Goal: Transaction & Acquisition: Download file/media

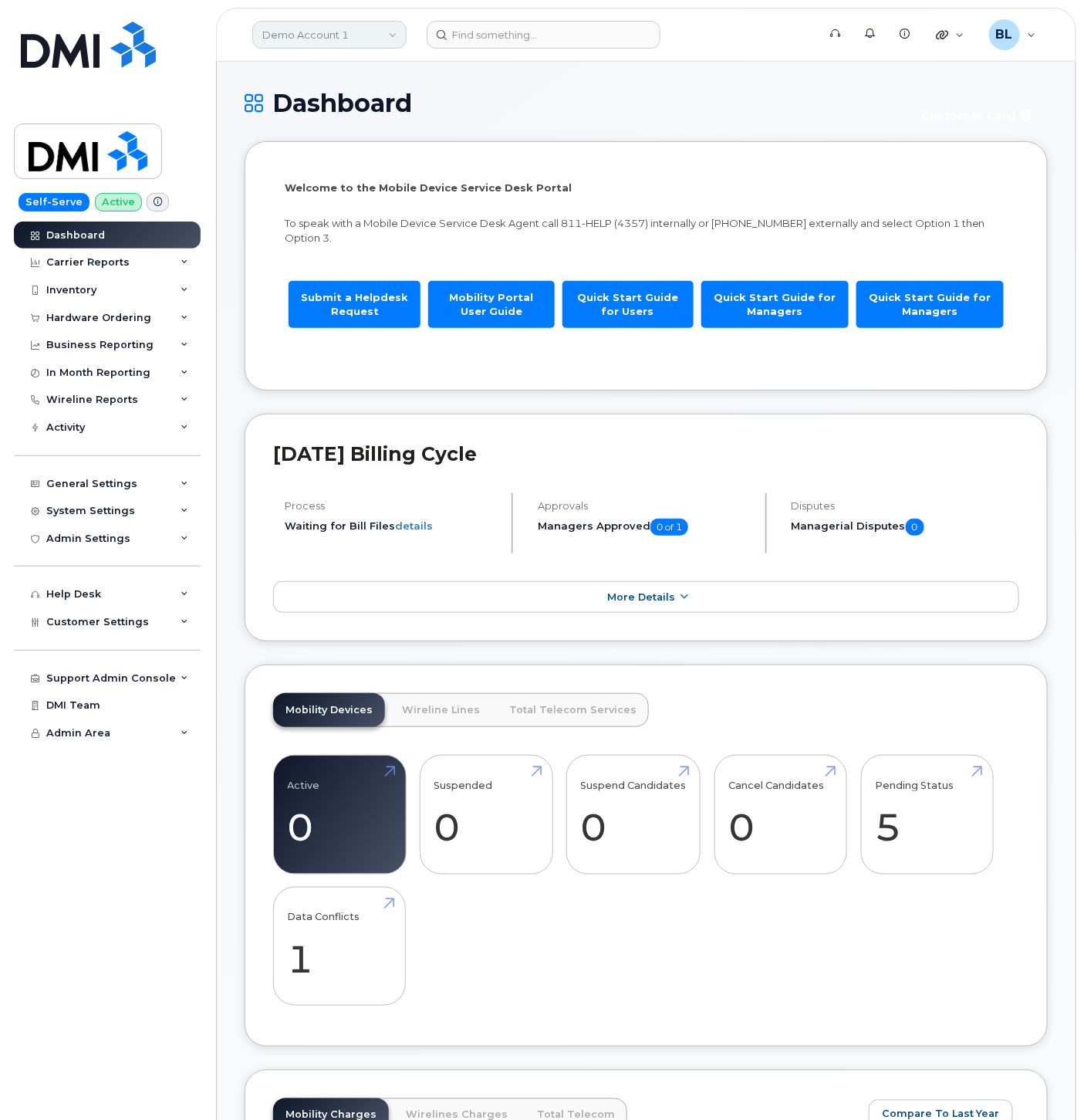
click at [400, 40] on link "Demo Account 1" at bounding box center [330, 35] width 154 height 28
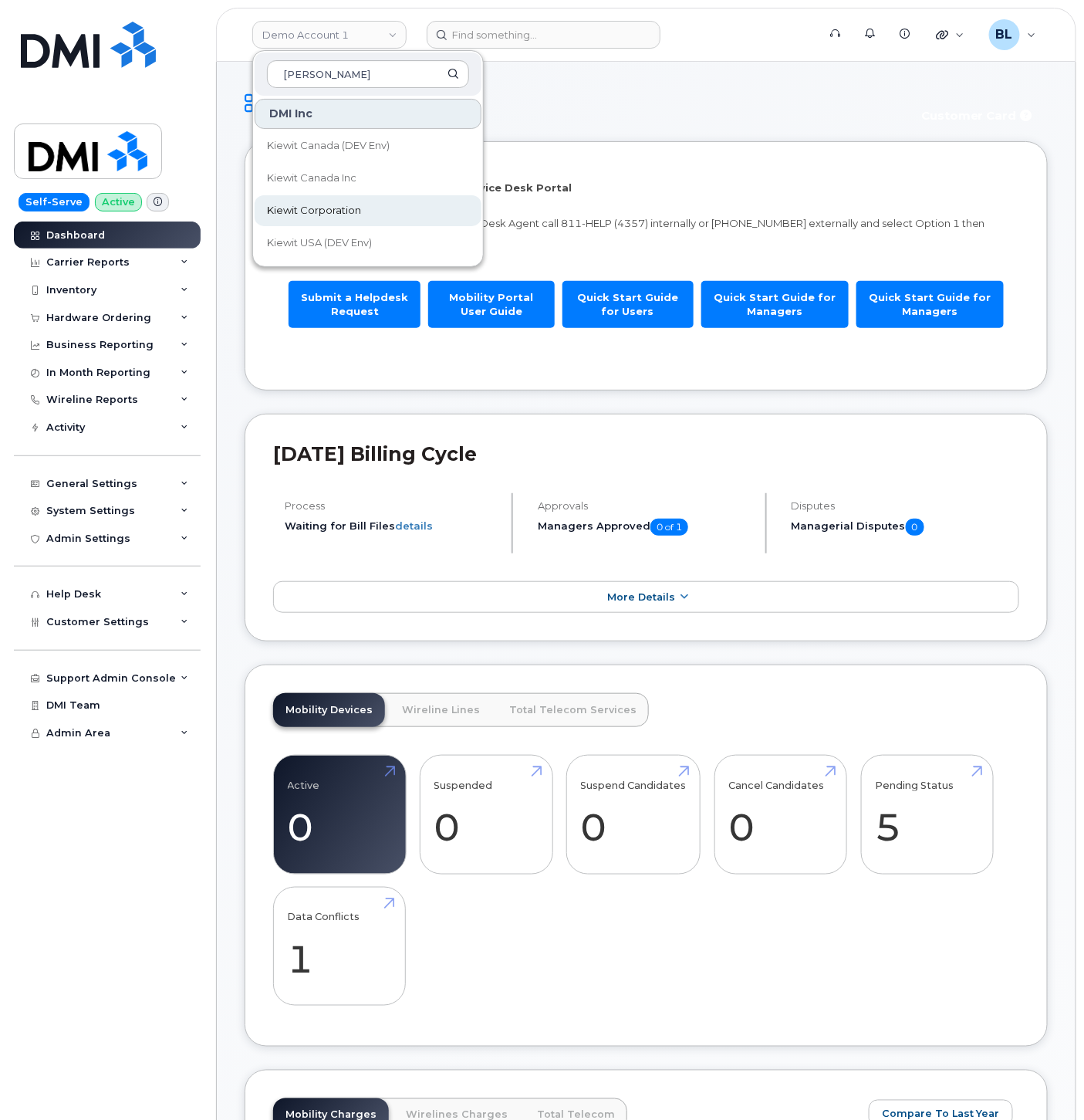
type input "kiewit"
click at [342, 211] on span "Kiewit Corporation" at bounding box center [314, 210] width 94 height 15
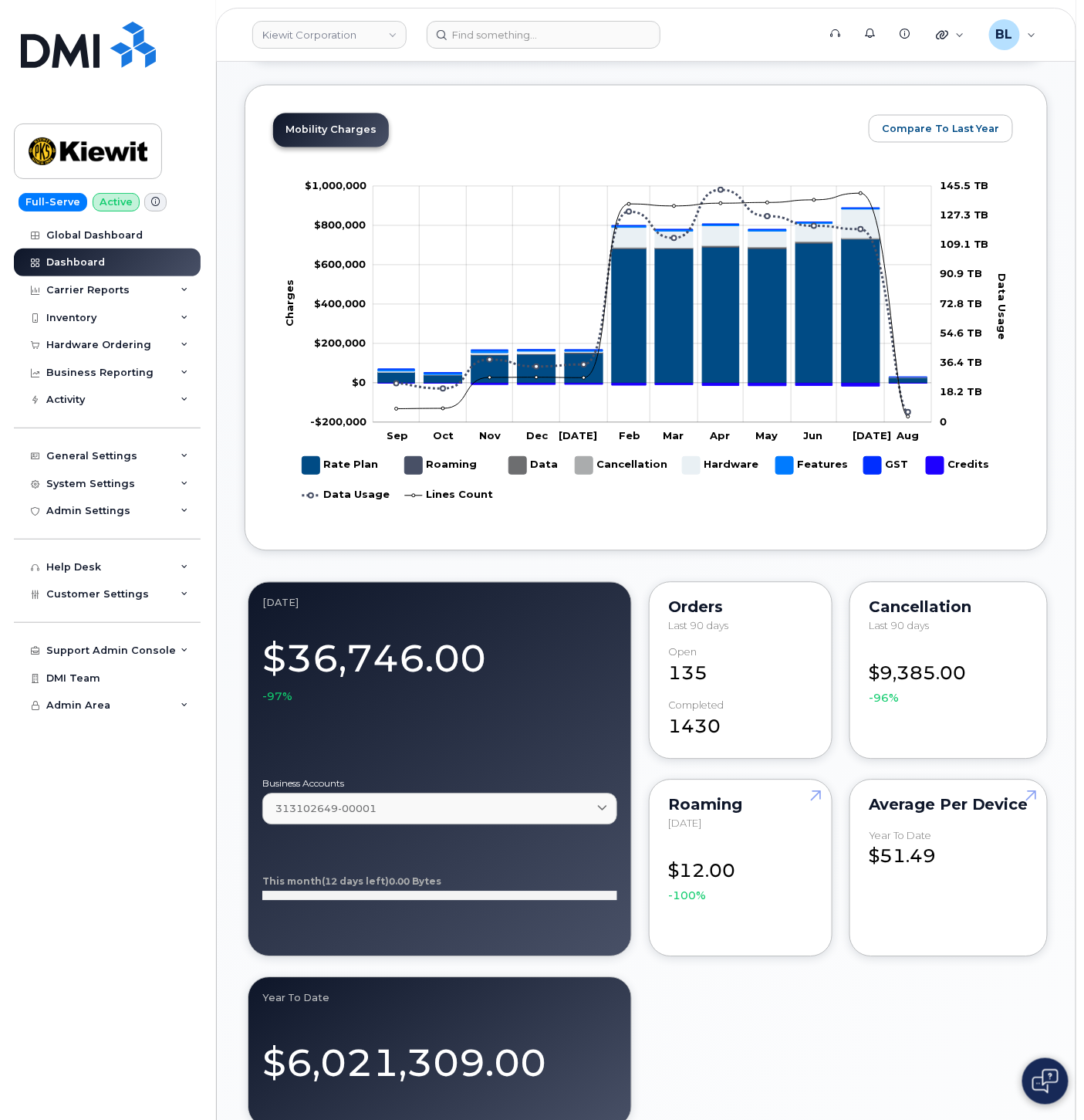
scroll to position [915, 0]
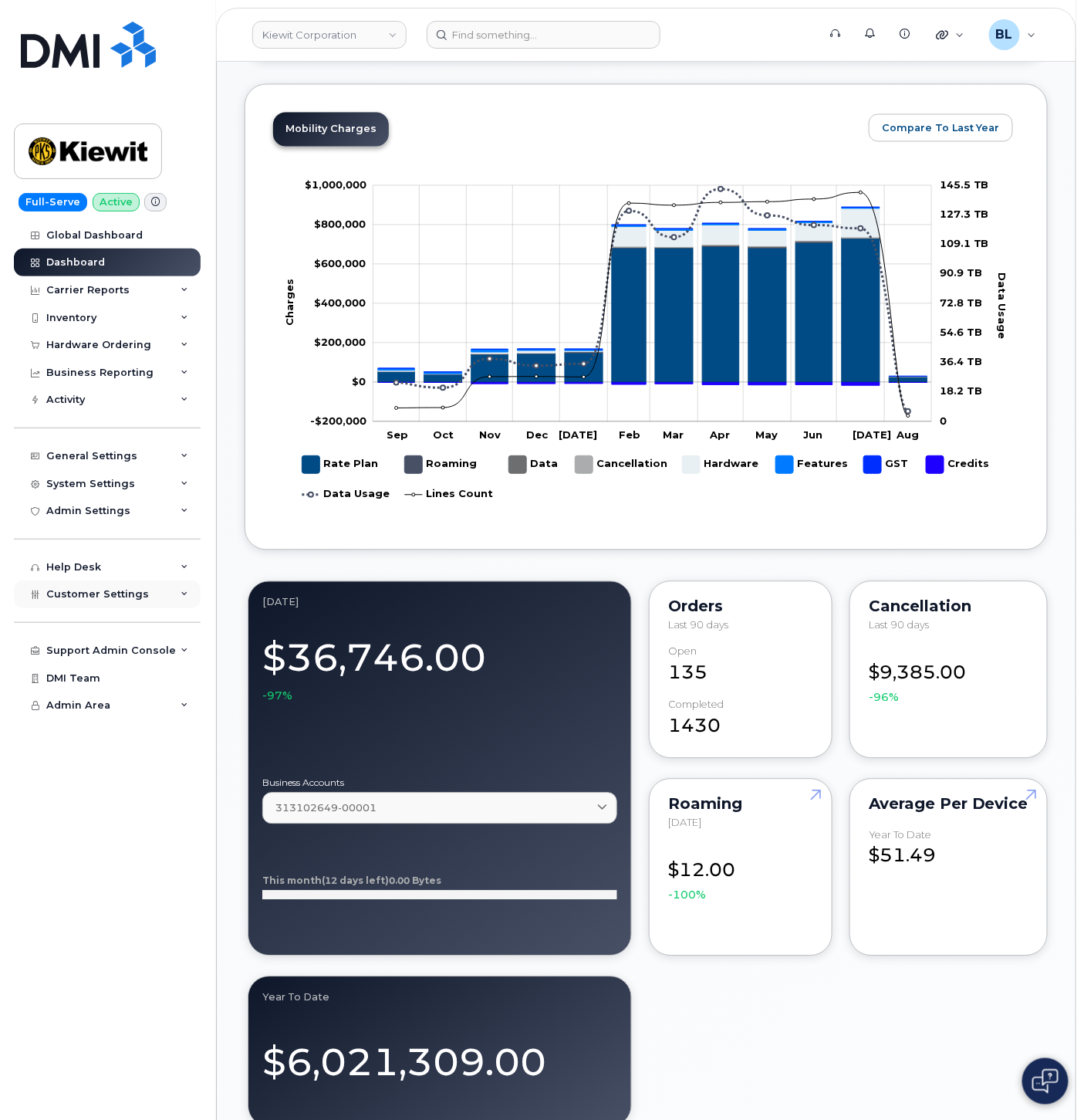
click at [125, 602] on div "Customer Settings" at bounding box center [107, 594] width 186 height 28
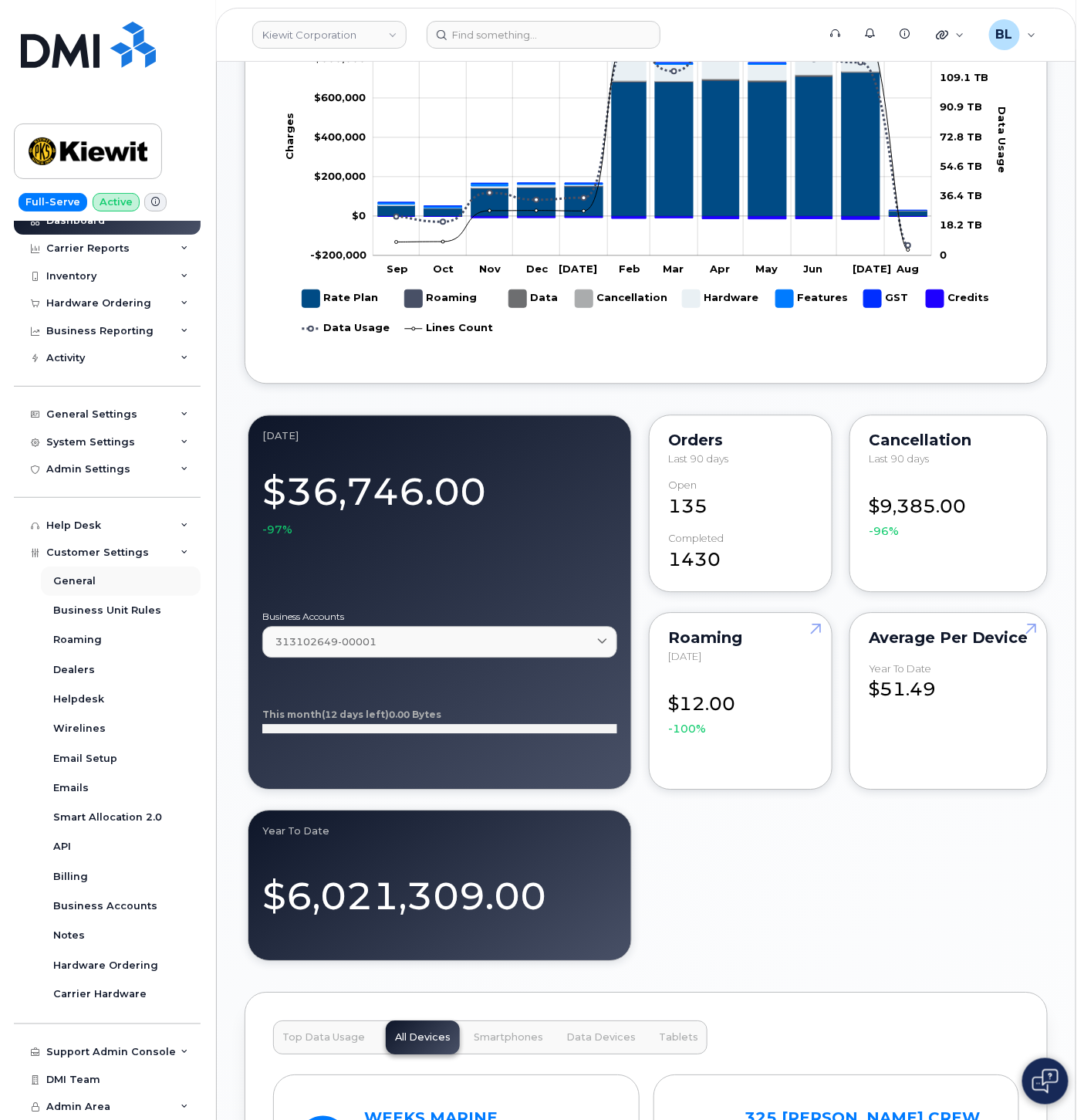
scroll to position [1143, 0]
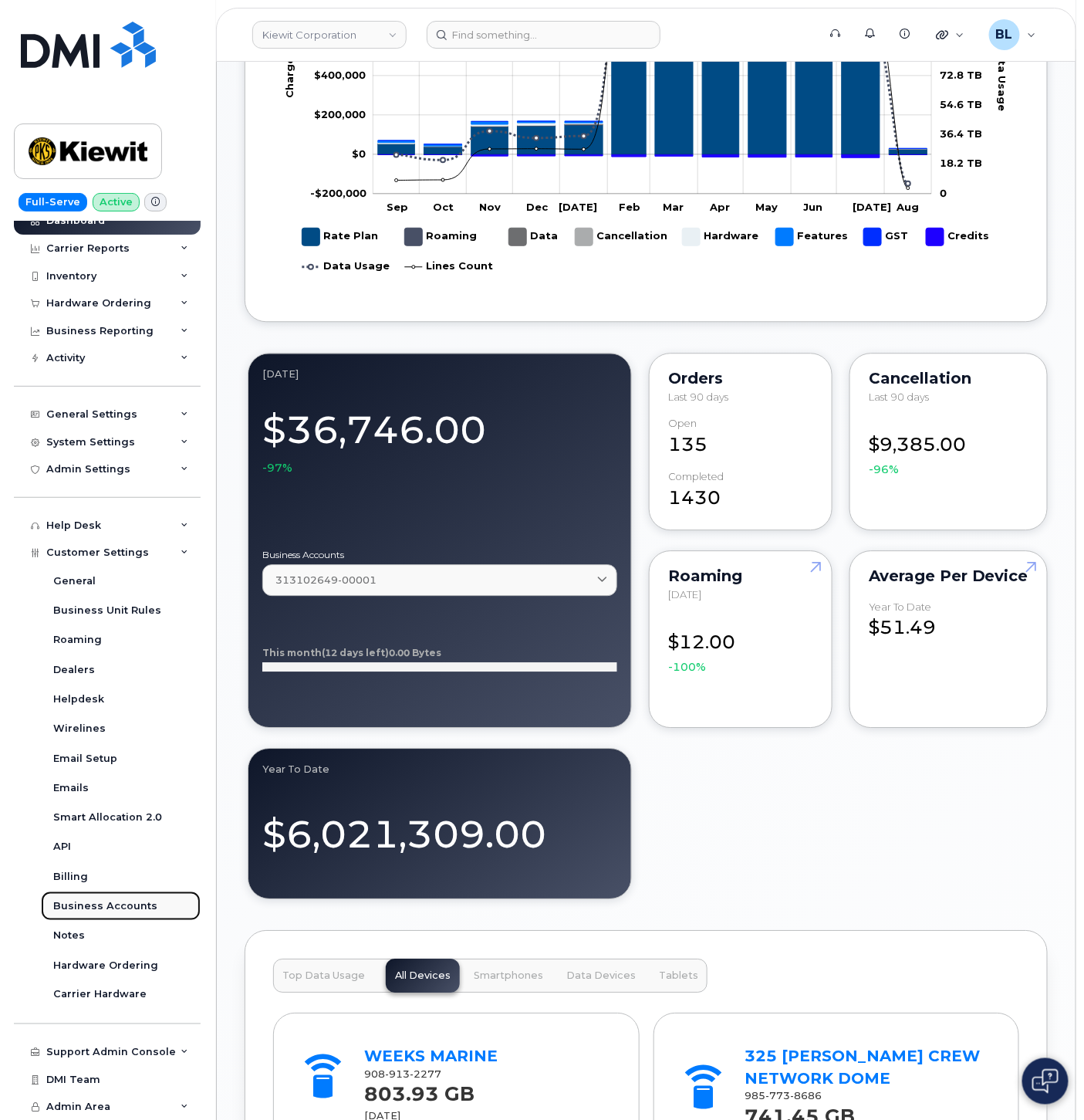
click at [114, 898] on link "Business Accounts" at bounding box center [120, 905] width 159 height 30
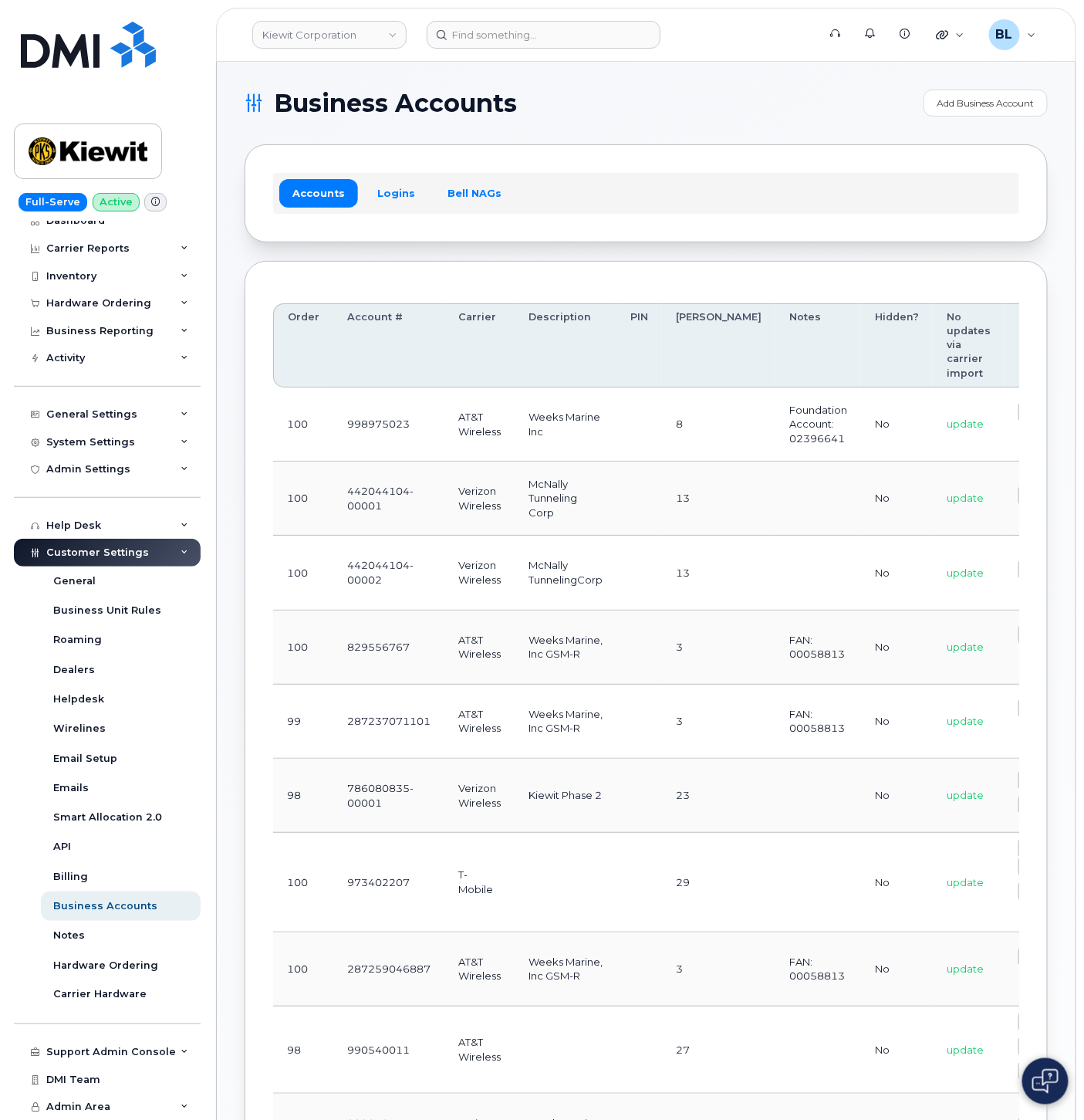
click at [361, 816] on td "786080835-00001" at bounding box center [388, 795] width 111 height 74
click at [360, 815] on td "786080835-00001" at bounding box center [388, 795] width 111 height 74
click at [374, 795] on td "786080835-00001" at bounding box center [388, 795] width 111 height 74
drag, startPoint x: 374, startPoint y: 795, endPoint x: 367, endPoint y: 803, distance: 10.6
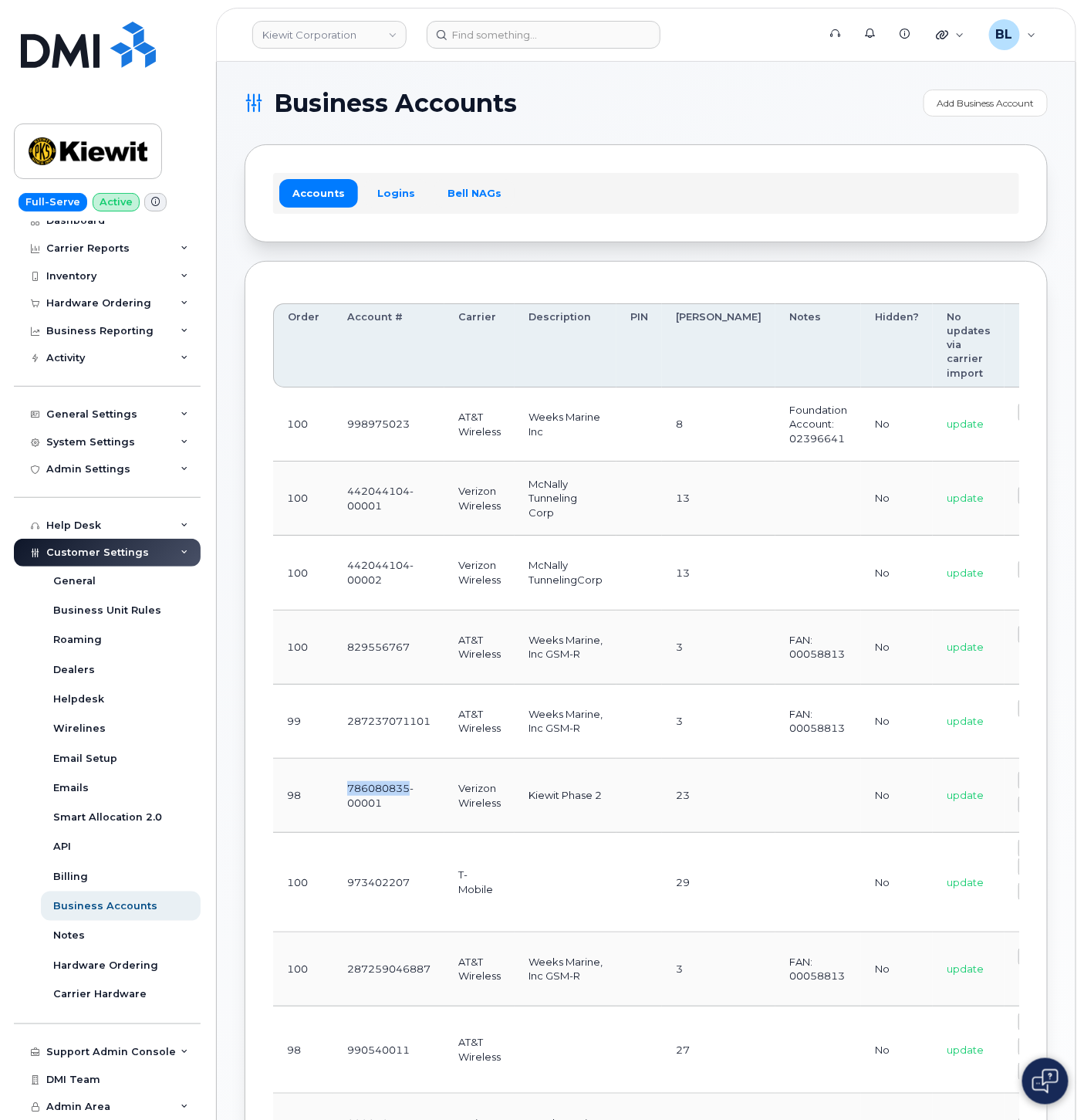
click at [367, 803] on td "786080835-00001" at bounding box center [388, 795] width 111 height 74
drag, startPoint x: 340, startPoint y: 800, endPoint x: 423, endPoint y: 816, distance: 84.5
click at [423, 816] on td "786080835-00001" at bounding box center [388, 795] width 111 height 74
copy td "786080835-00001"
click at [575, 45] on input at bounding box center [543, 35] width 234 height 28
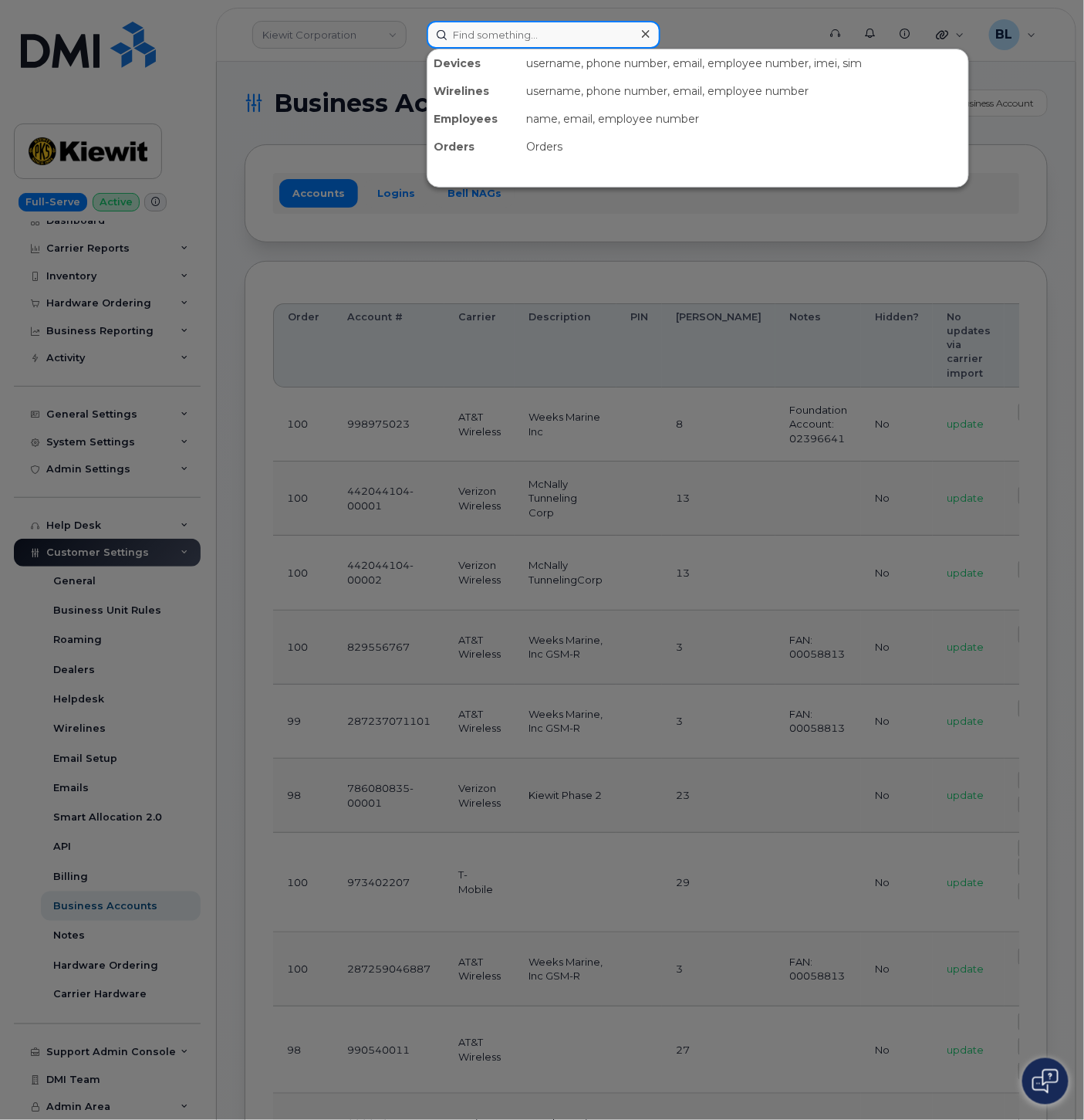
paste input "6025319361"
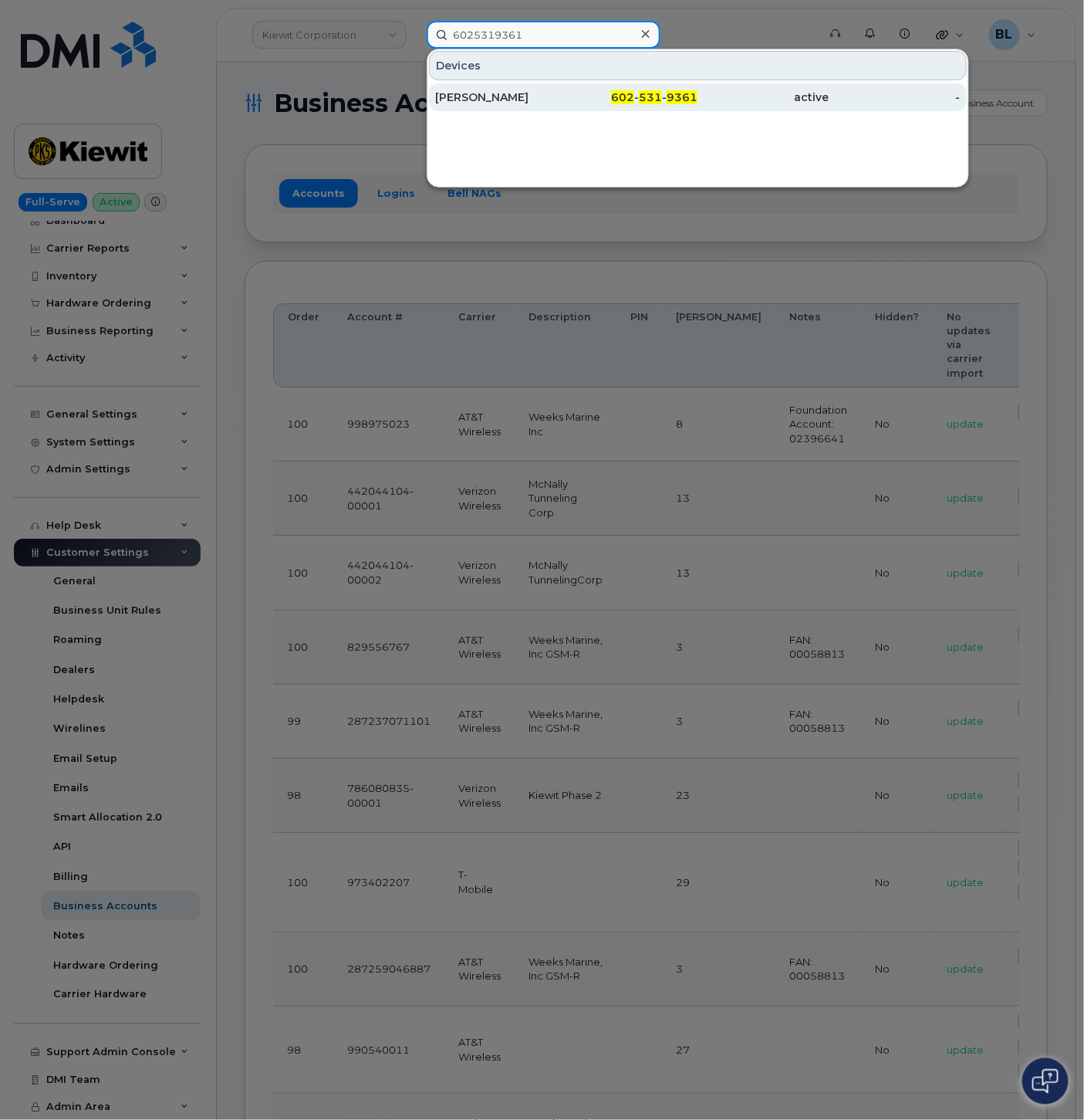
type input "6025319361"
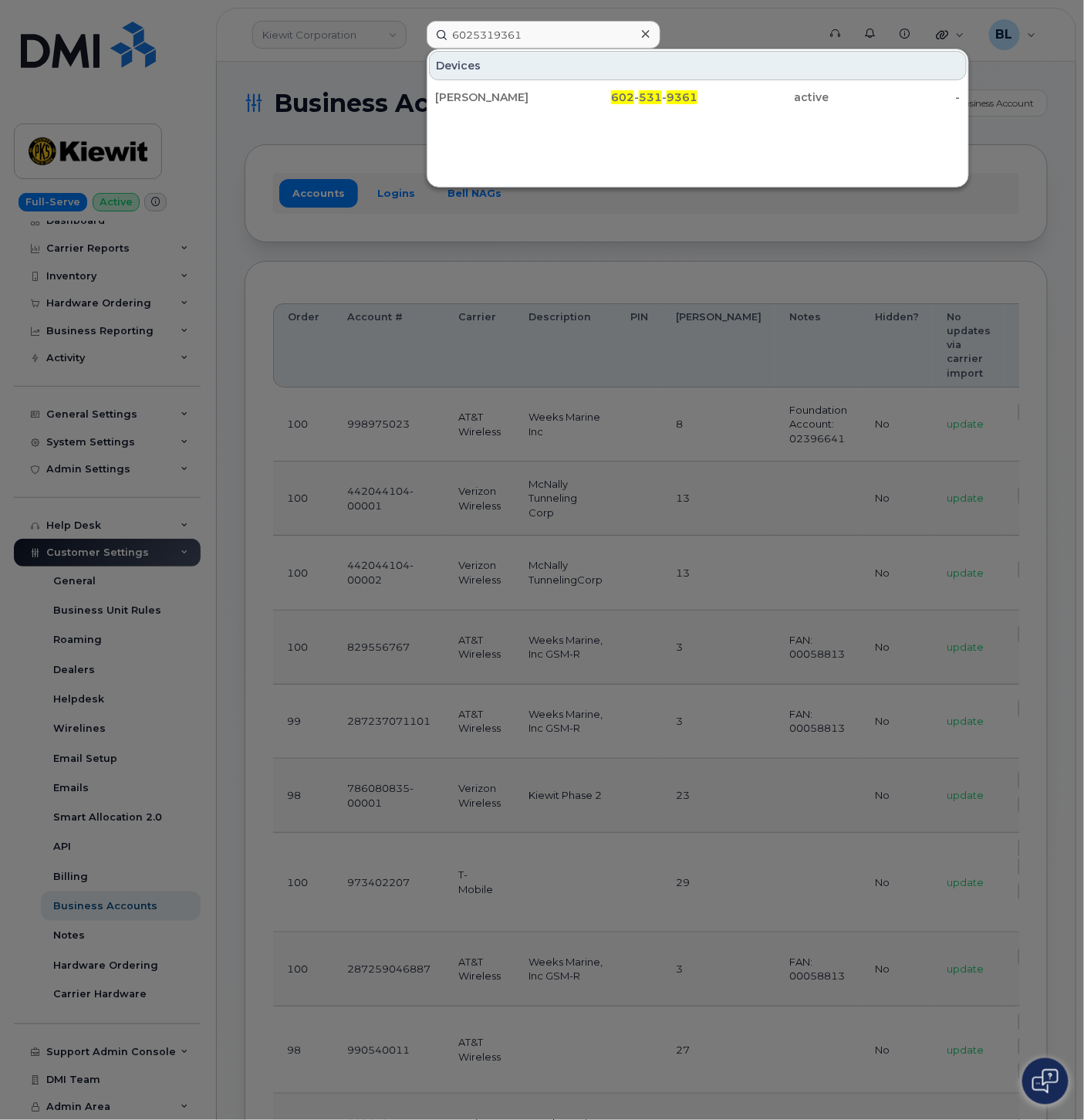
click at [389, 276] on div at bounding box center [542, 560] width 1084 height 1120
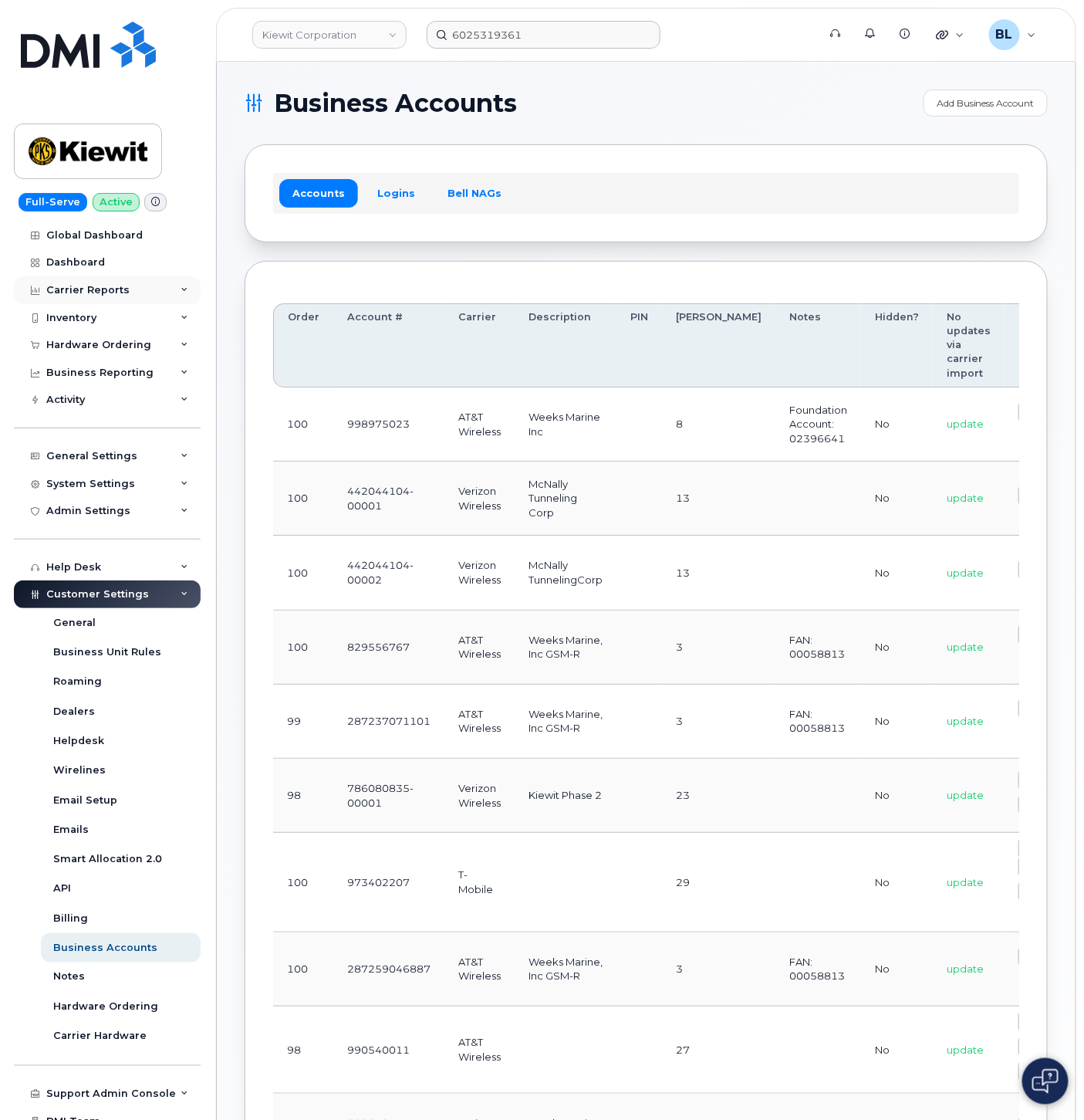
click at [111, 286] on div "Carrier Reports" at bounding box center [88, 290] width 83 height 13
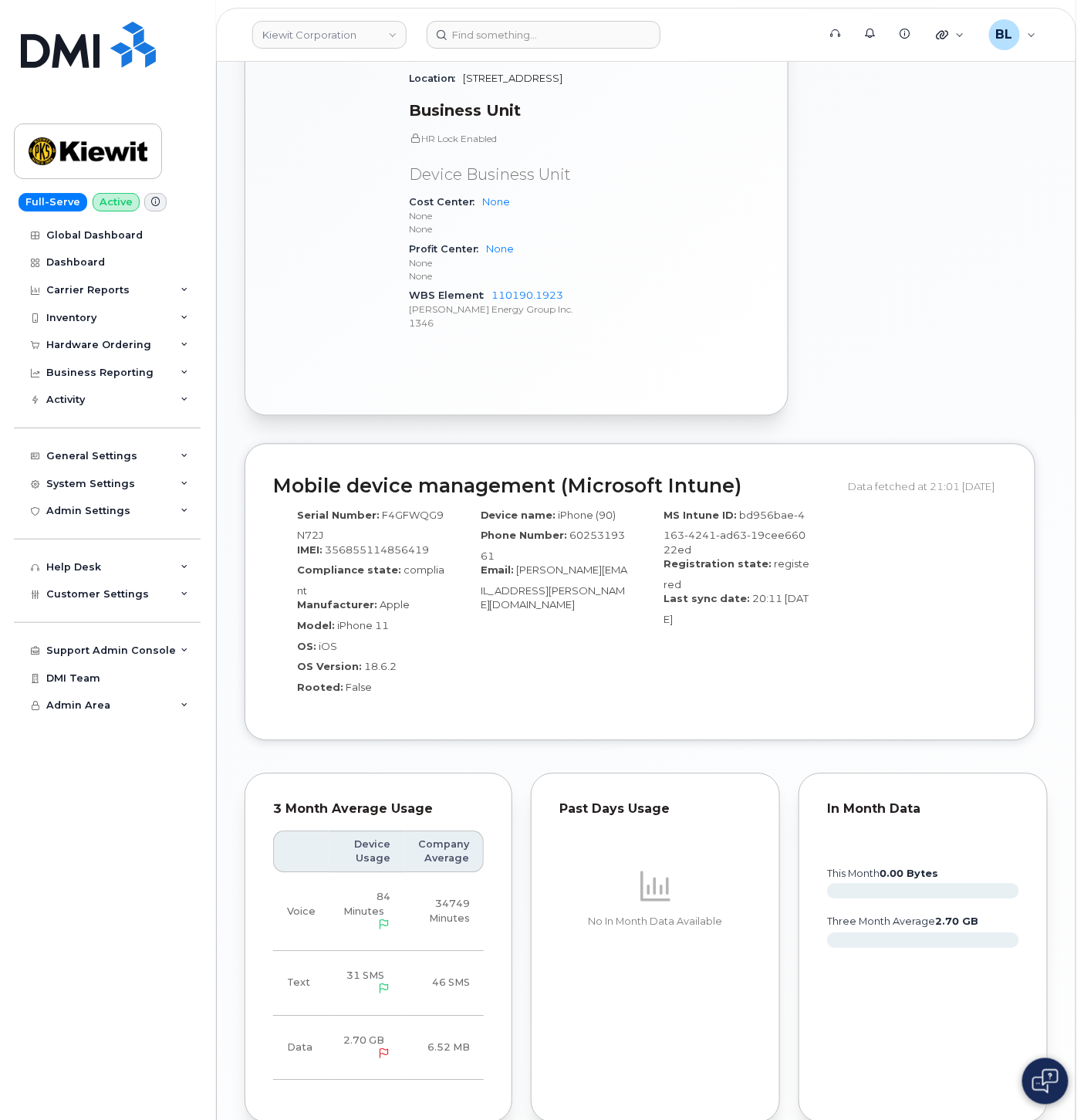
scroll to position [1372, 0]
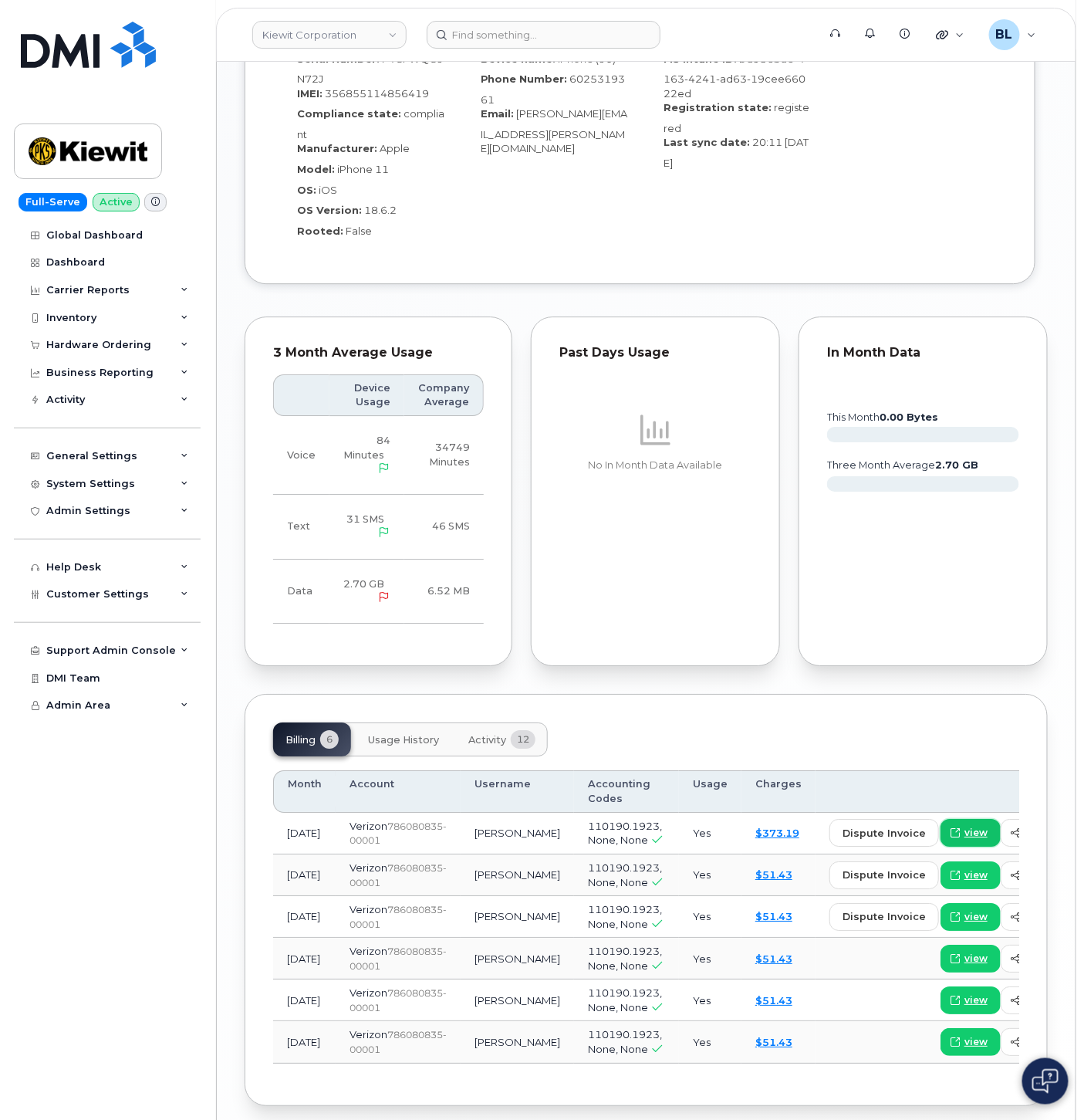
click at [941, 844] on link "view" at bounding box center [970, 833] width 60 height 28
click at [546, 36] on input at bounding box center [543, 35] width 234 height 28
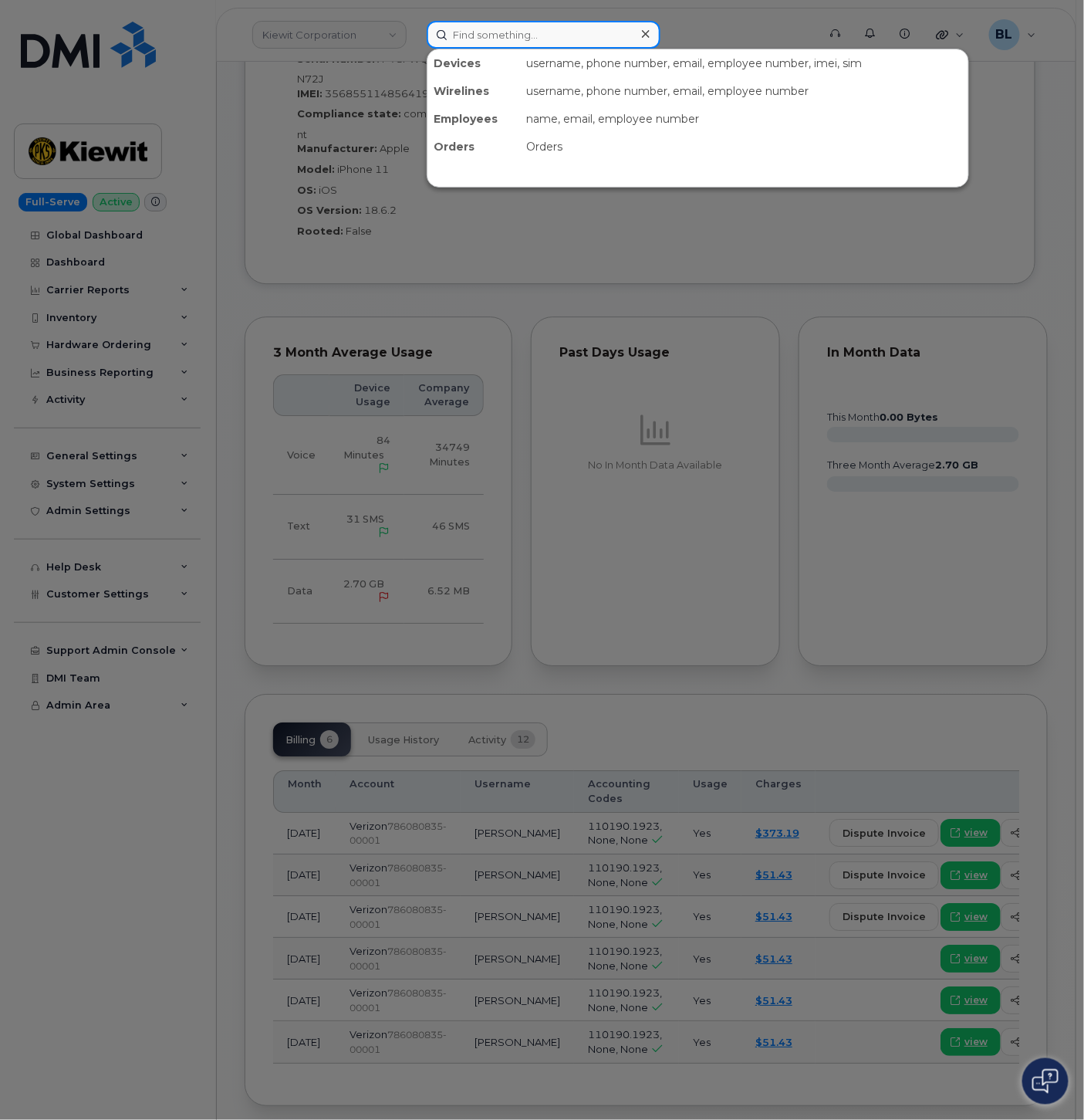
paste input "8574982494"
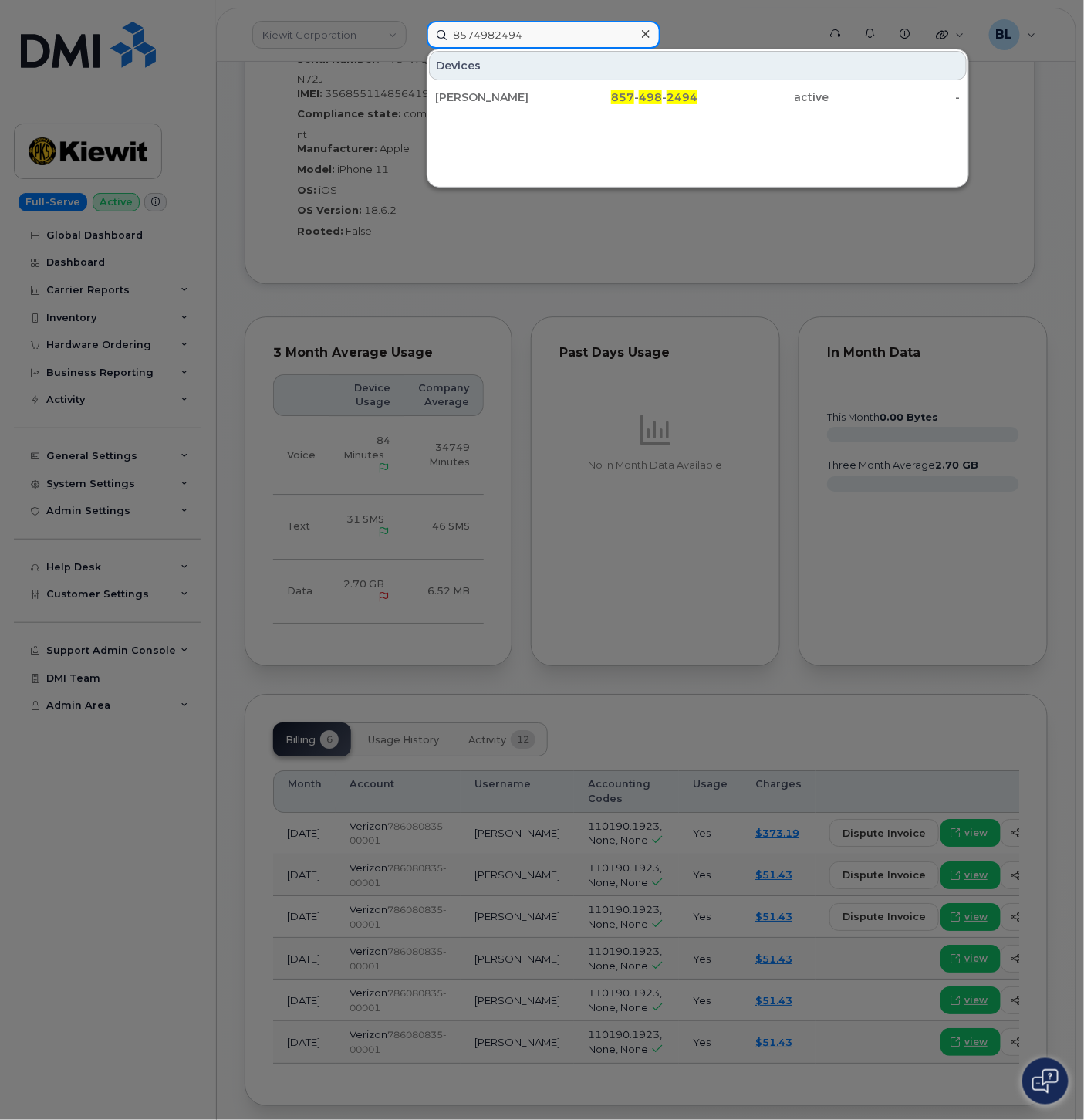
type input "8574982494"
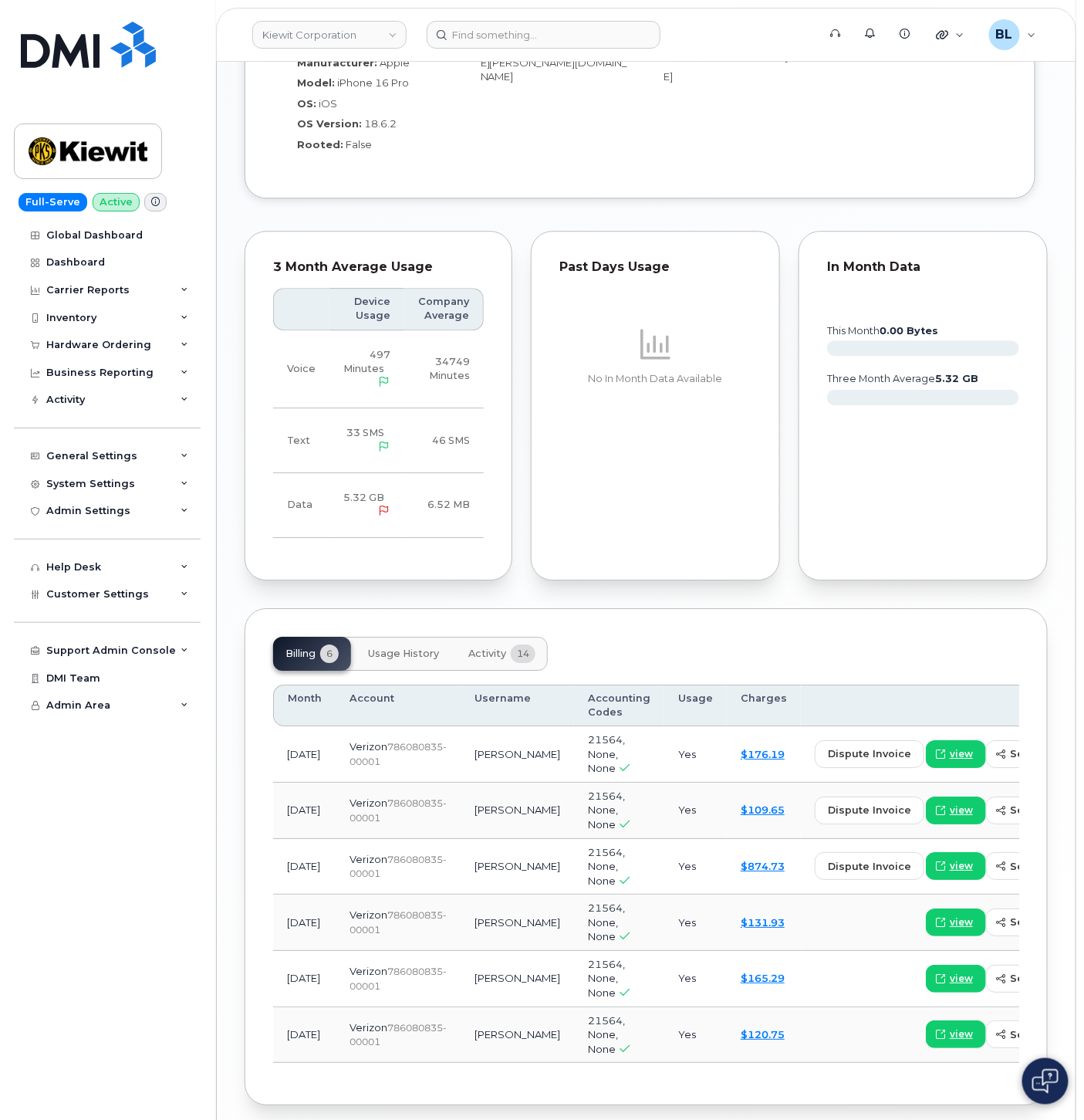
scroll to position [1381, 0]
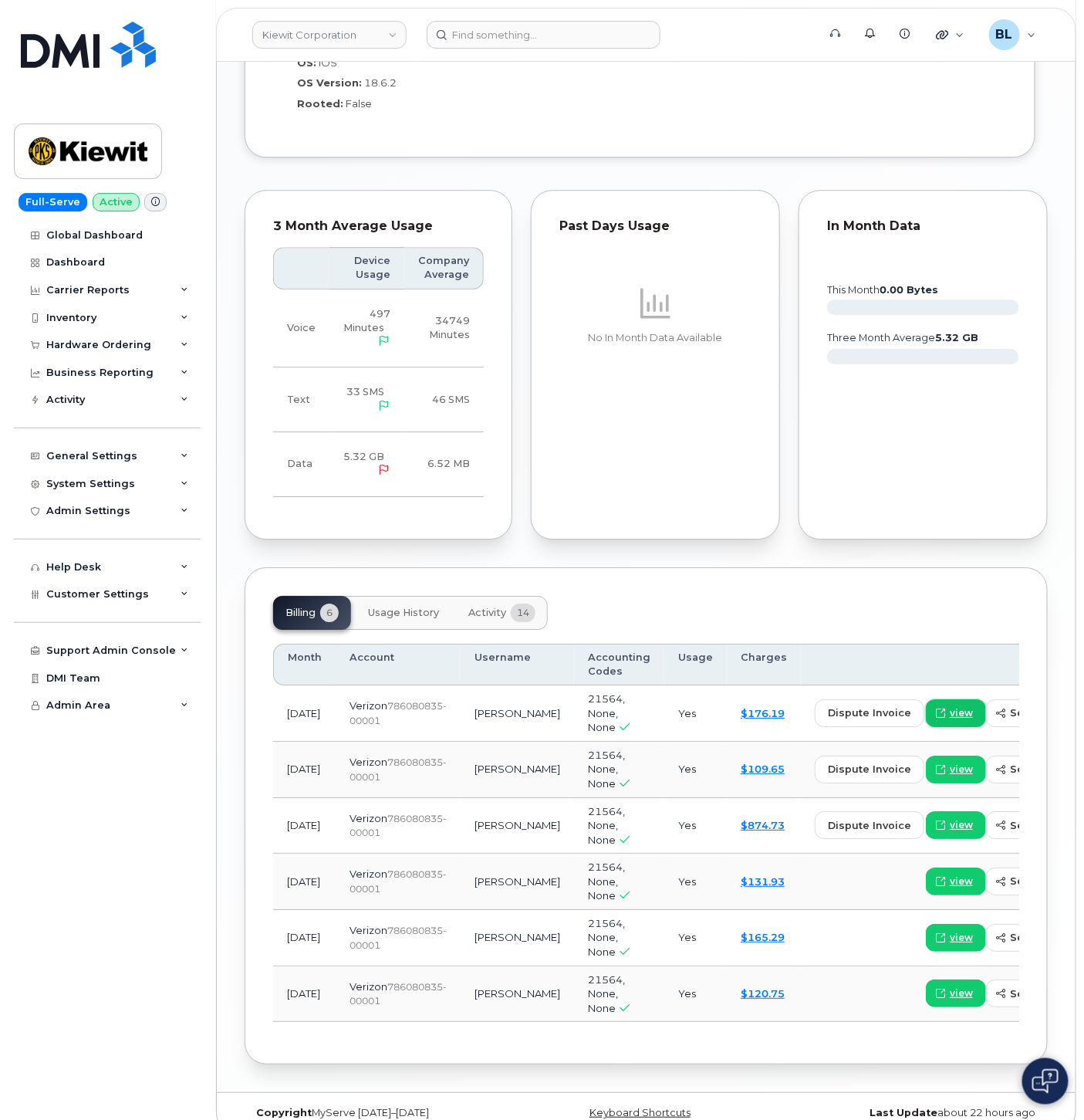
click at [950, 706] on span "view" at bounding box center [961, 713] width 23 height 14
click at [515, 29] on input at bounding box center [543, 35] width 234 height 28
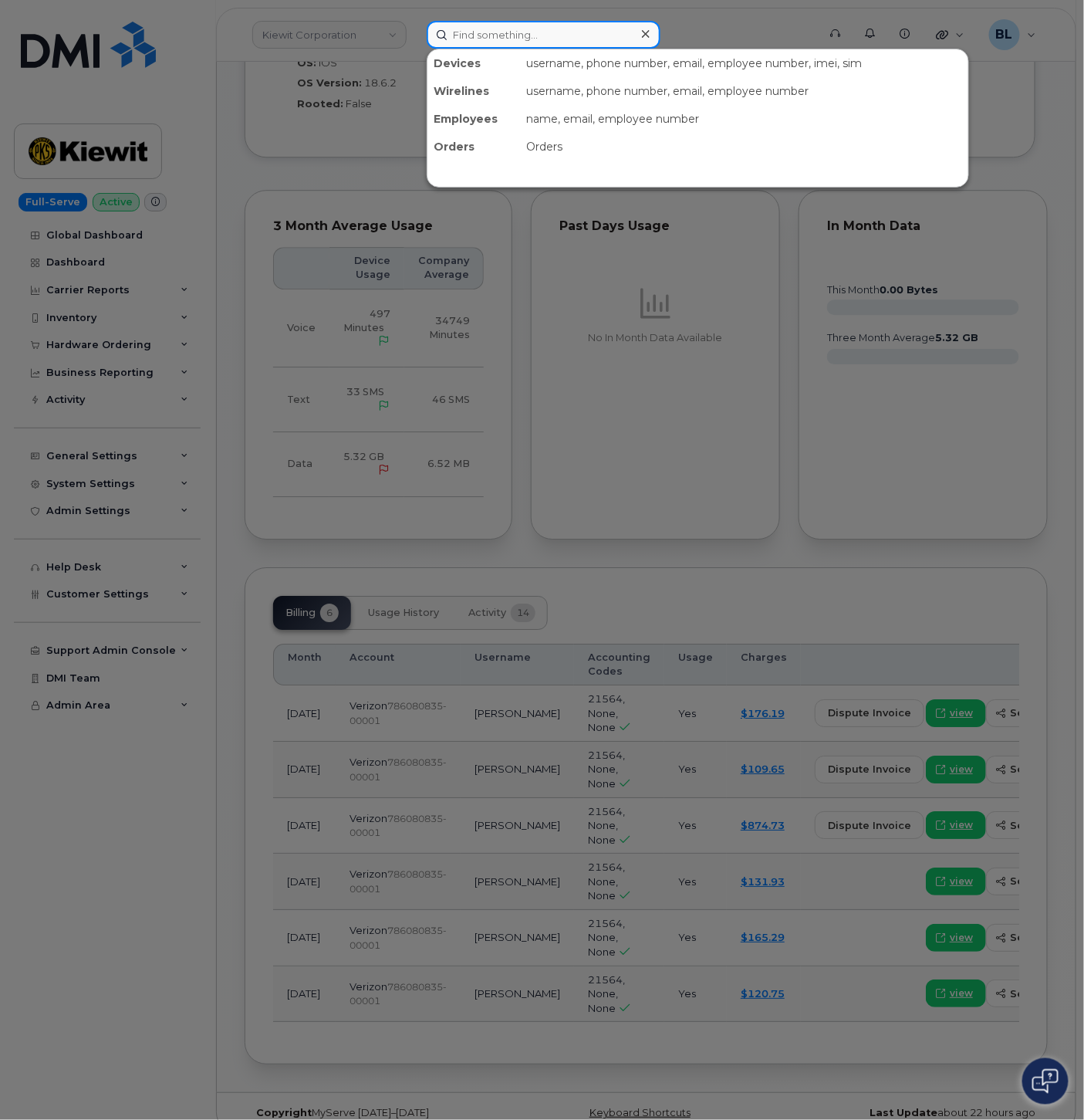
paste input "5623250587"
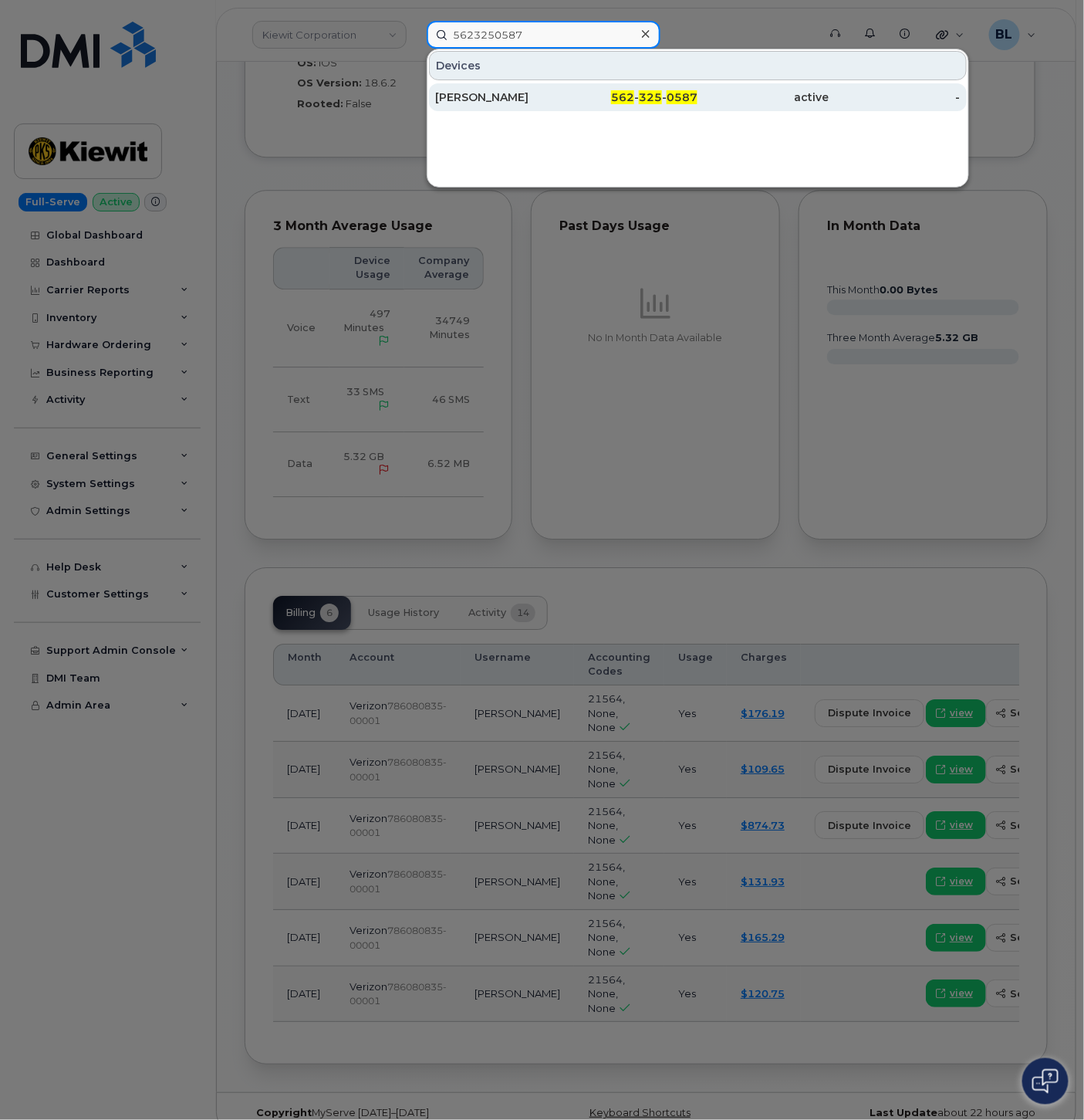
type input "5623250587"
drag, startPoint x: 583, startPoint y: 103, endPoint x: 575, endPoint y: 97, distance: 10.0
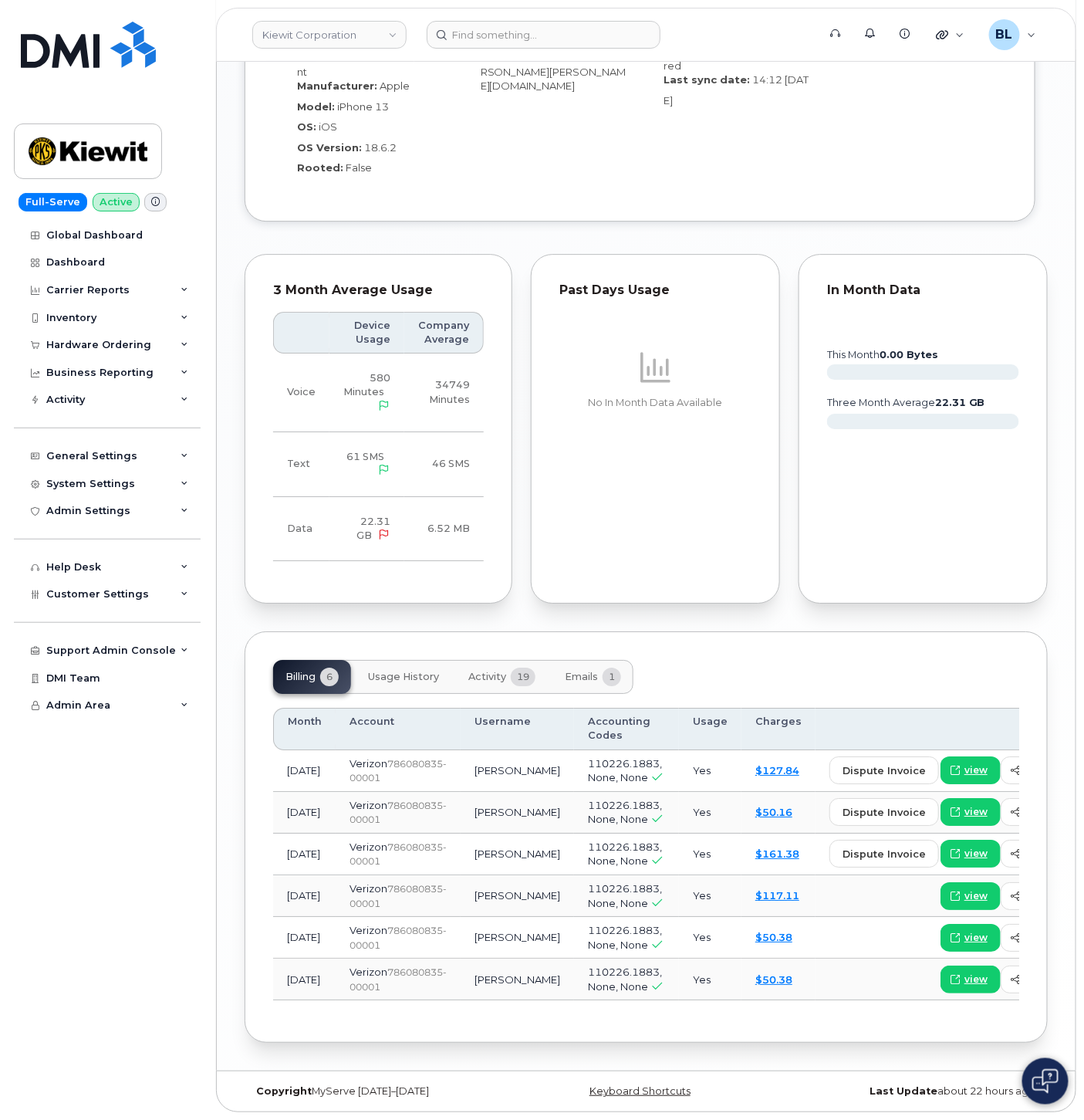
scroll to position [1540, 0]
click at [964, 763] on span "view" at bounding box center [976, 770] width 23 height 14
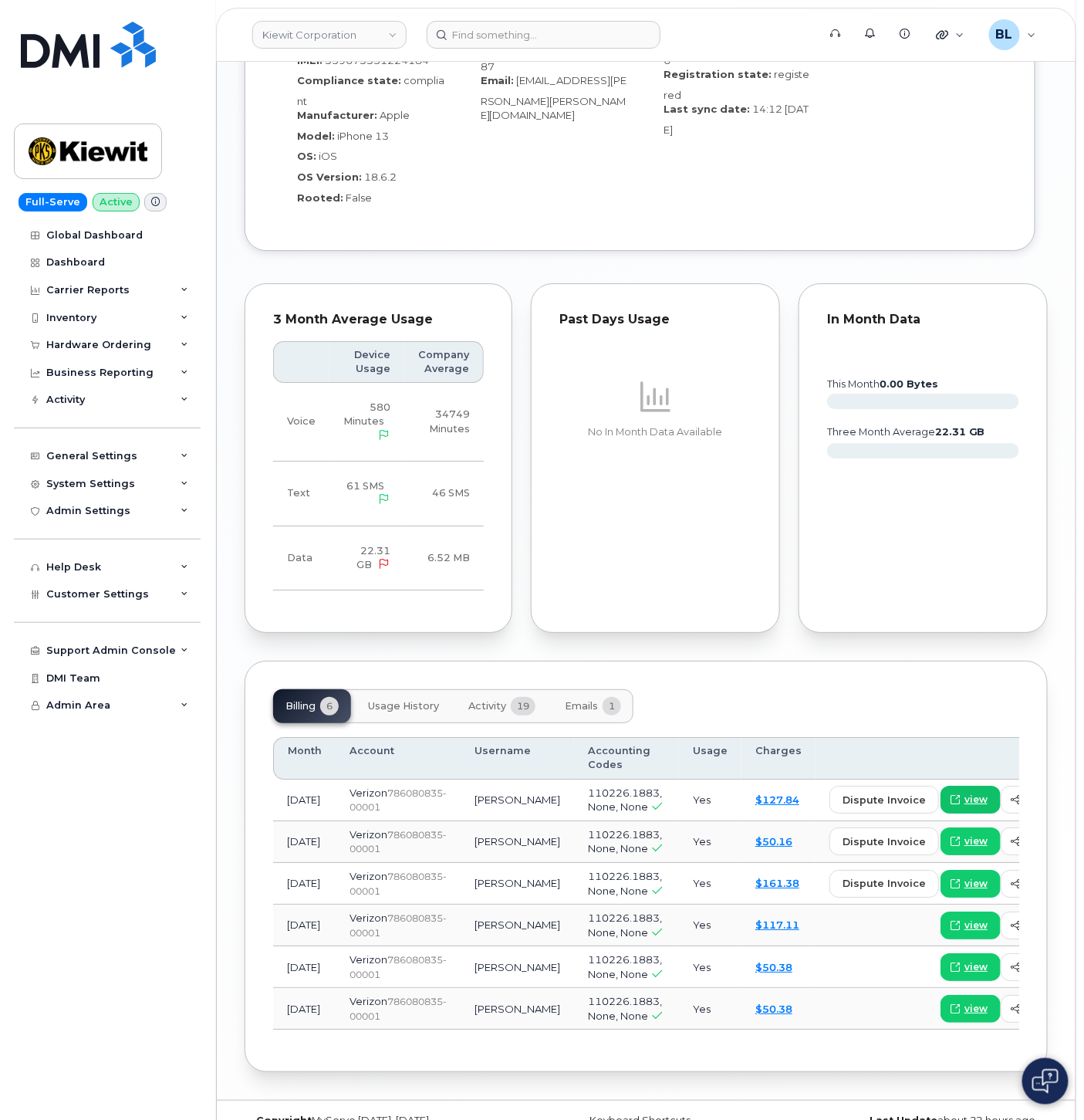
scroll to position [1647, 0]
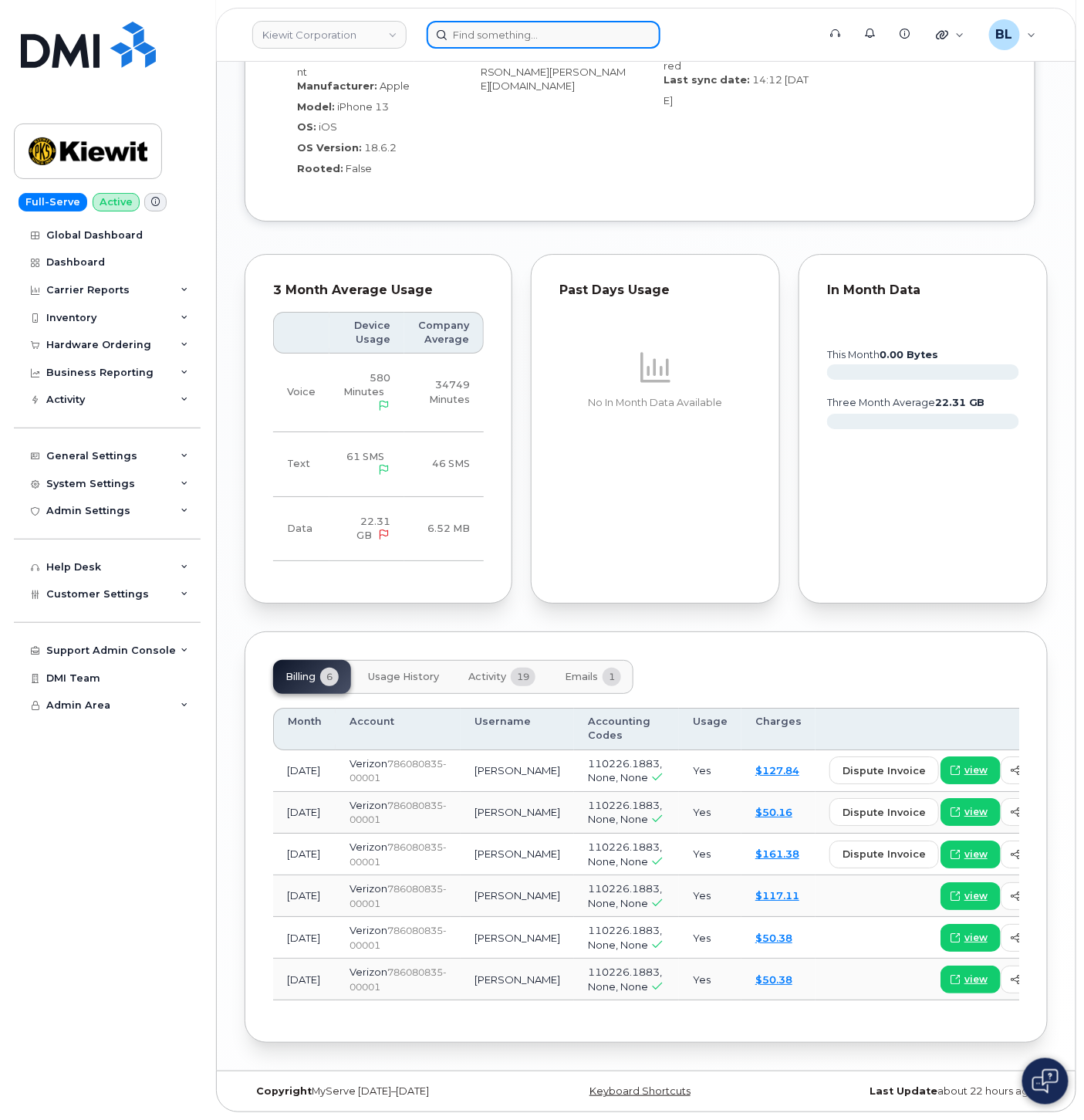
click at [511, 36] on input at bounding box center [543, 35] width 234 height 28
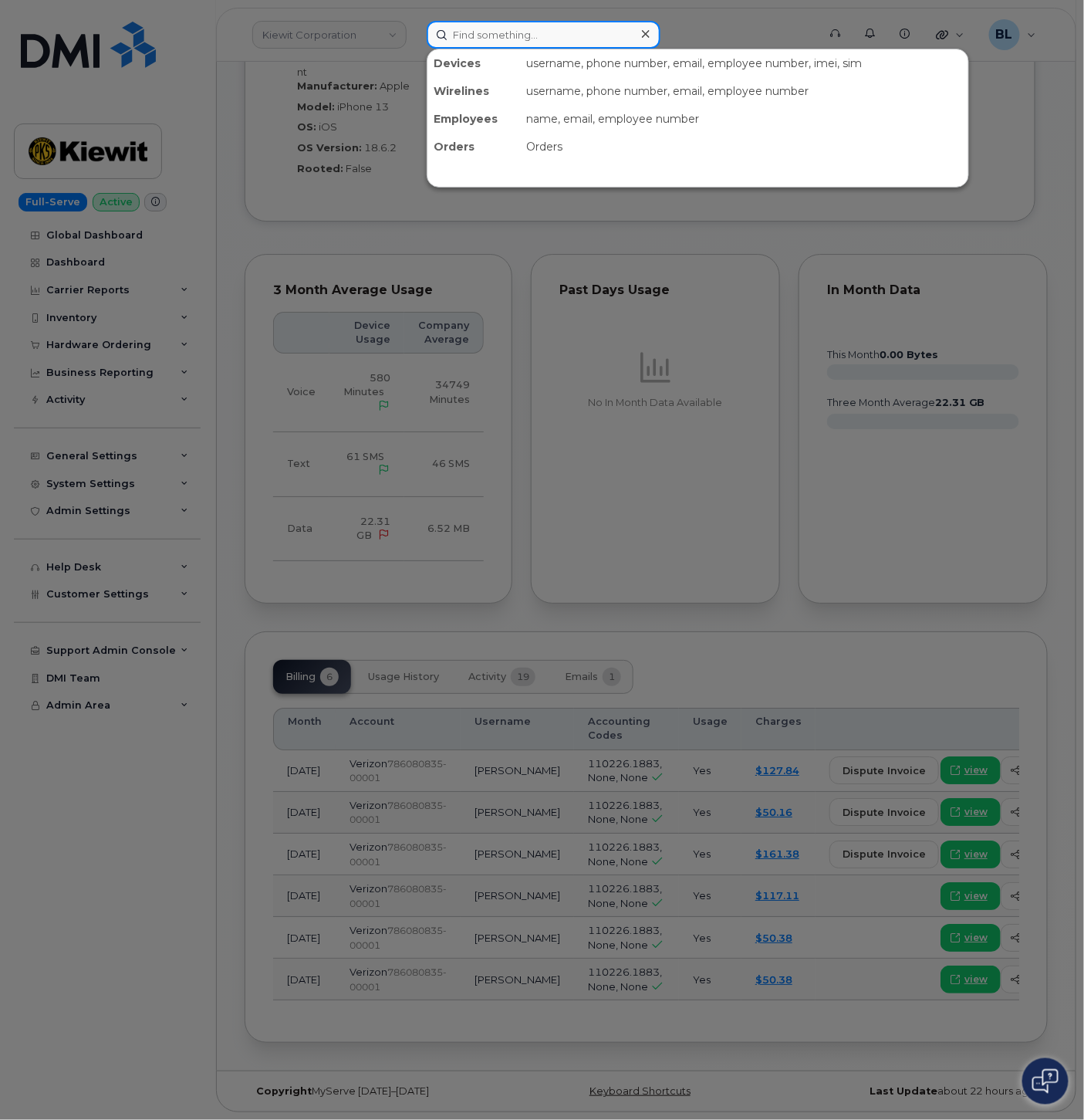
paste input "2019957877"
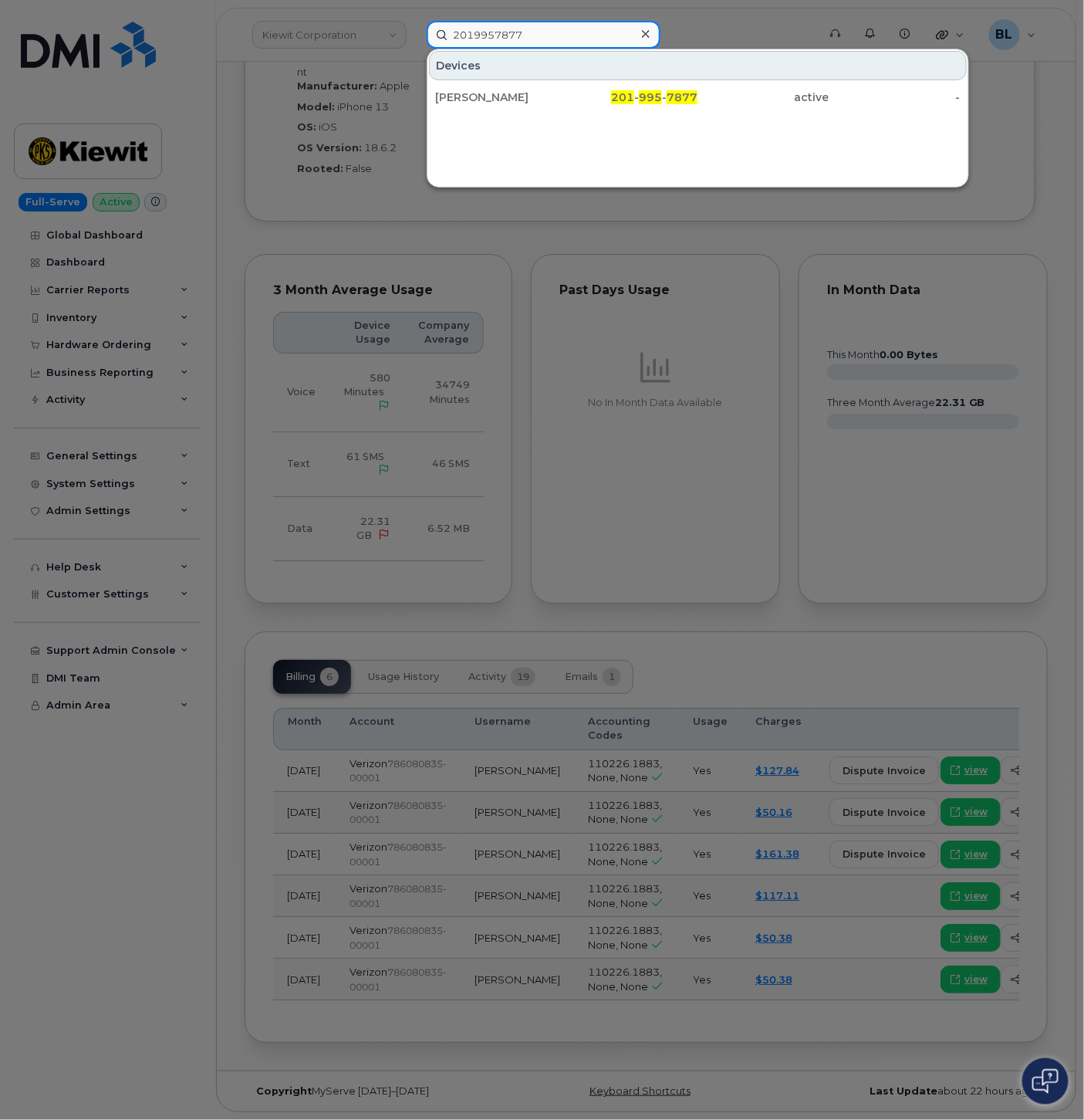
type input "2019957877"
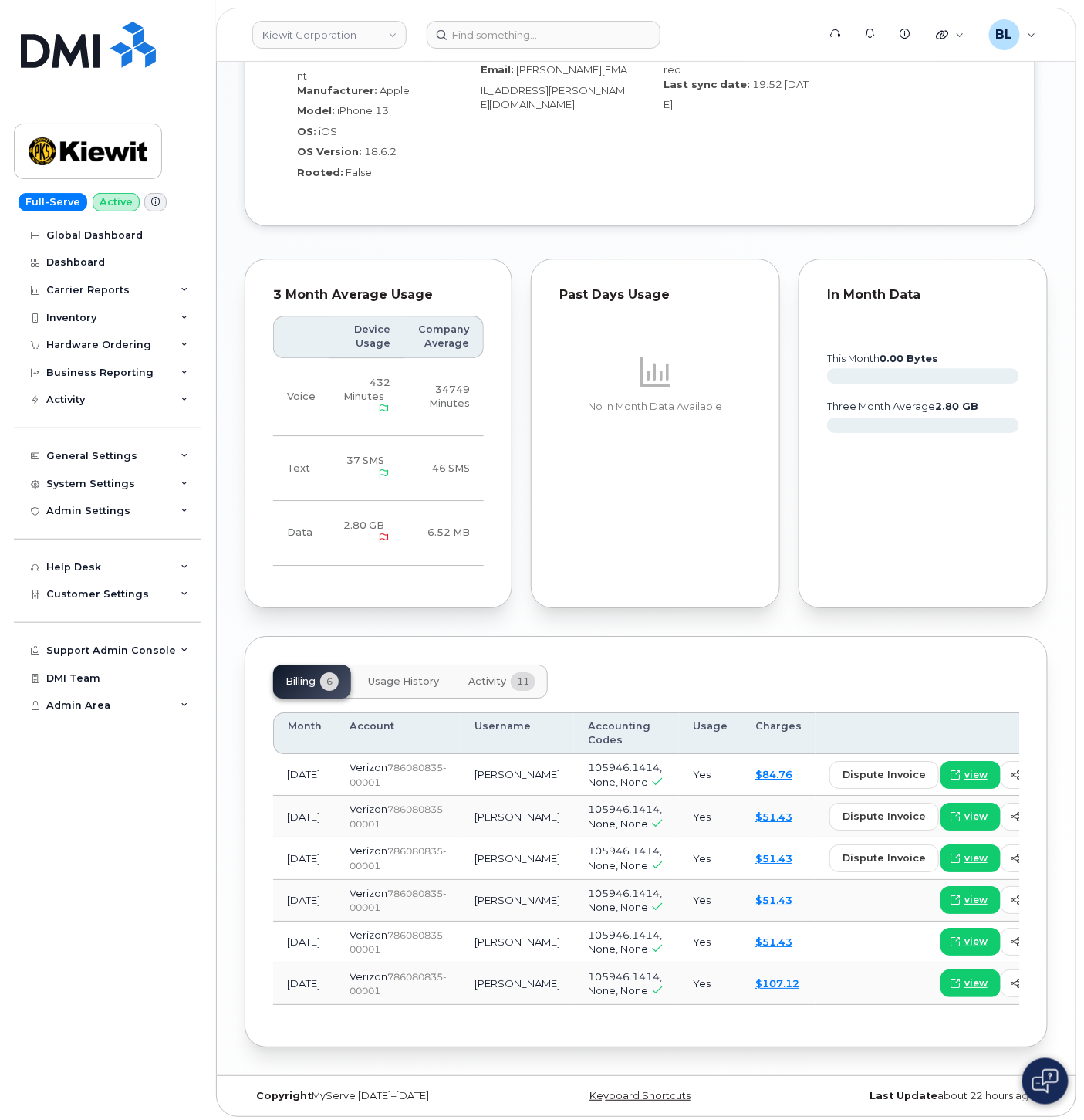
scroll to position [1372, 0]
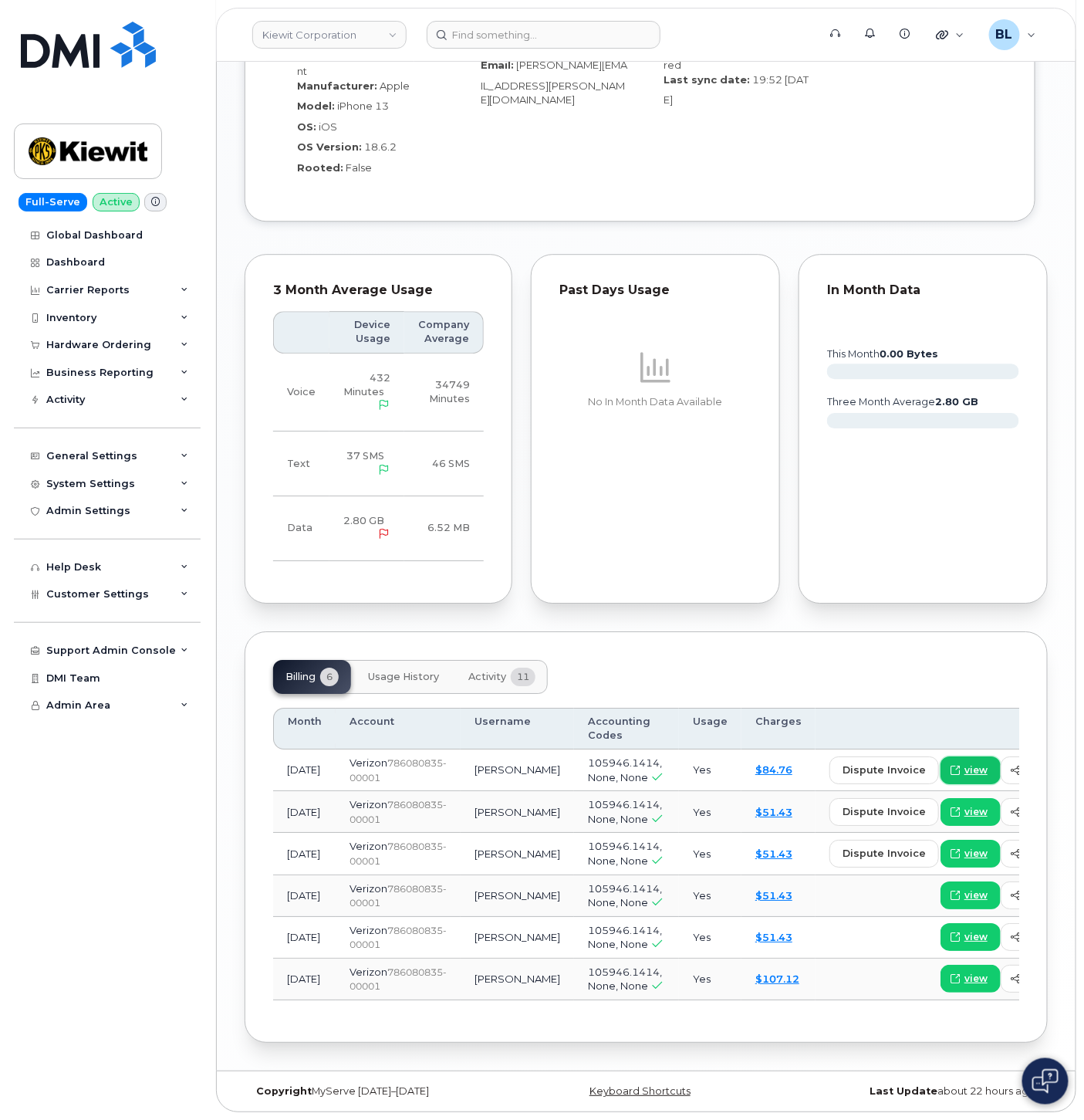
click at [964, 763] on span "view" at bounding box center [976, 770] width 23 height 14
click at [563, 18] on header "Kiewit Corporation Support Alerts Knowledge Base Quicklinks Suspend / Cancel De…" at bounding box center [646, 35] width 860 height 54
click at [546, 37] on input at bounding box center [543, 35] width 234 height 28
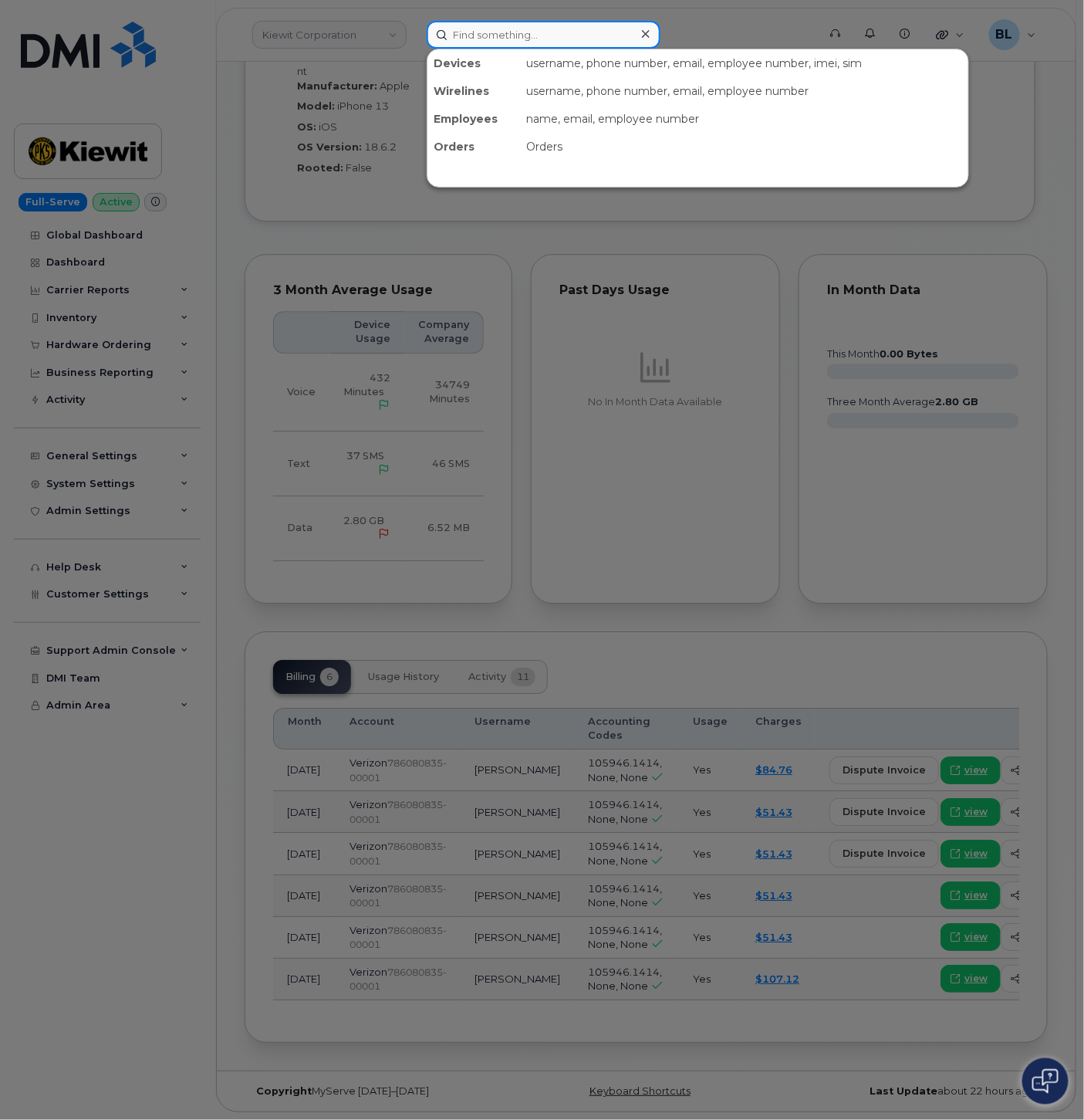
paste input "7206261723"
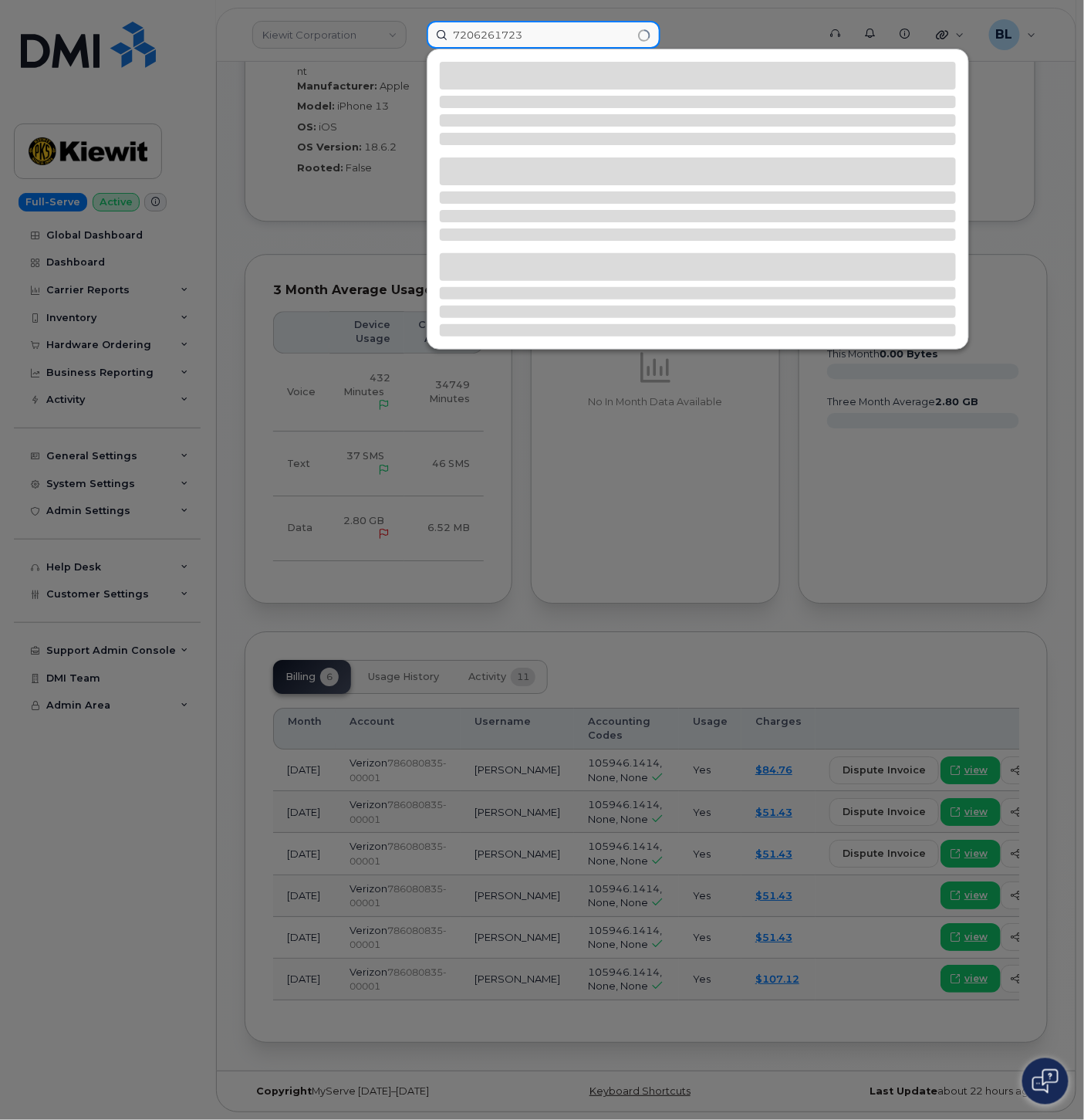
type input "7206261723"
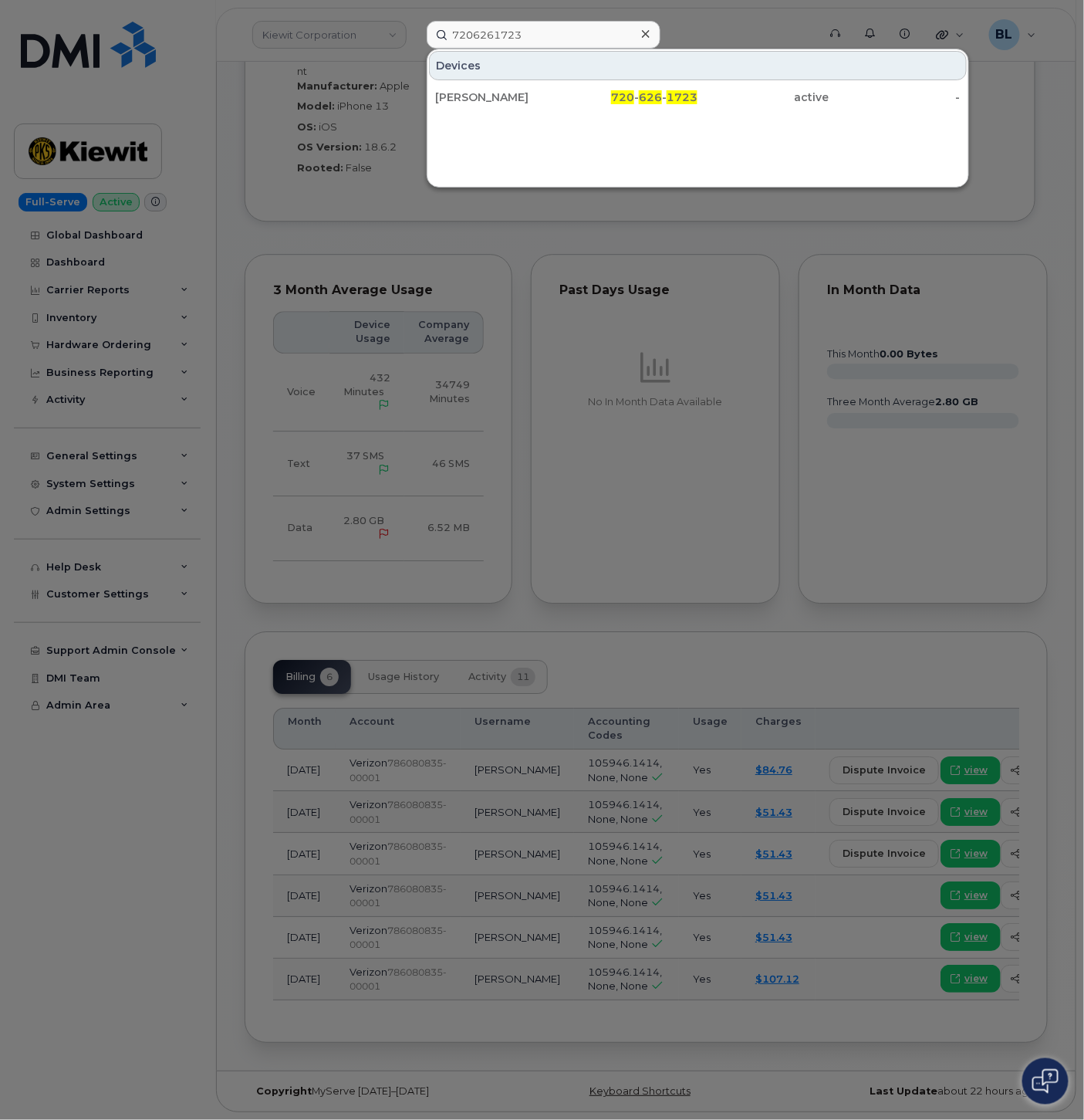
drag, startPoint x: 709, startPoint y: 566, endPoint x: 700, endPoint y: 568, distance: 9.2
click at [709, 566] on div at bounding box center [542, 560] width 1084 height 1120
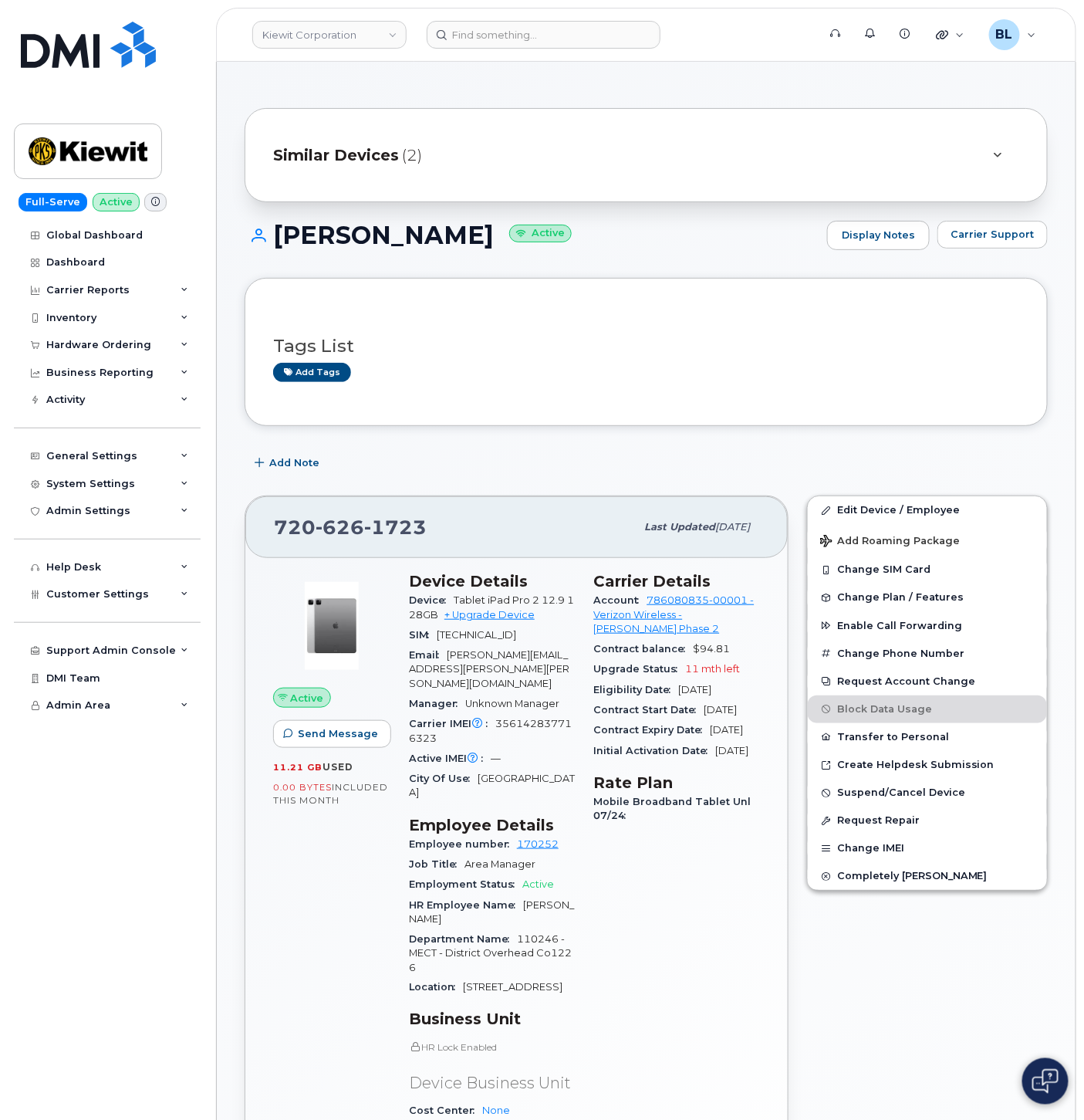
click at [543, 419] on div "Tags List Add tags" at bounding box center [647, 352] width 803 height 148
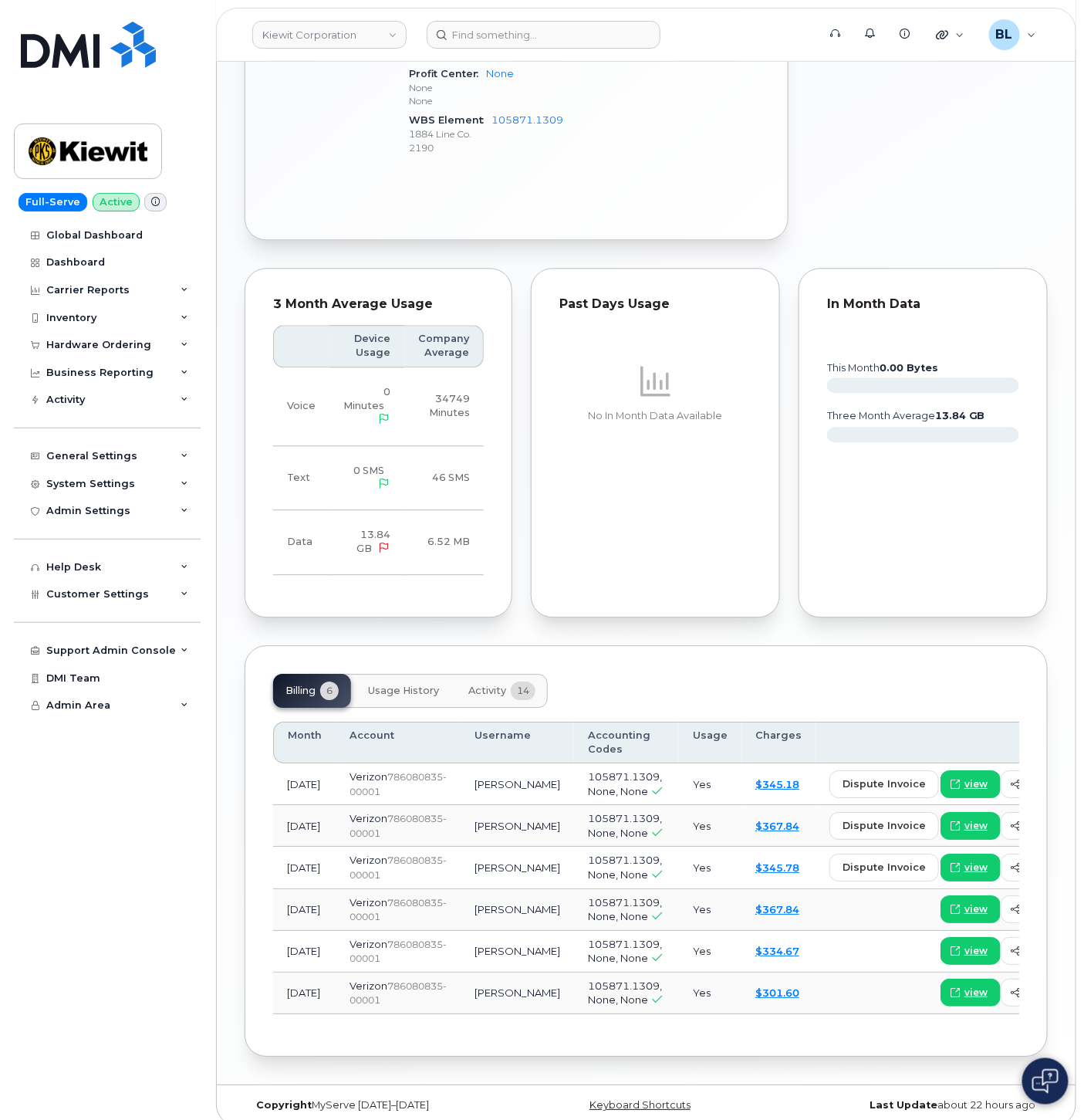
scroll to position [1143, 0]
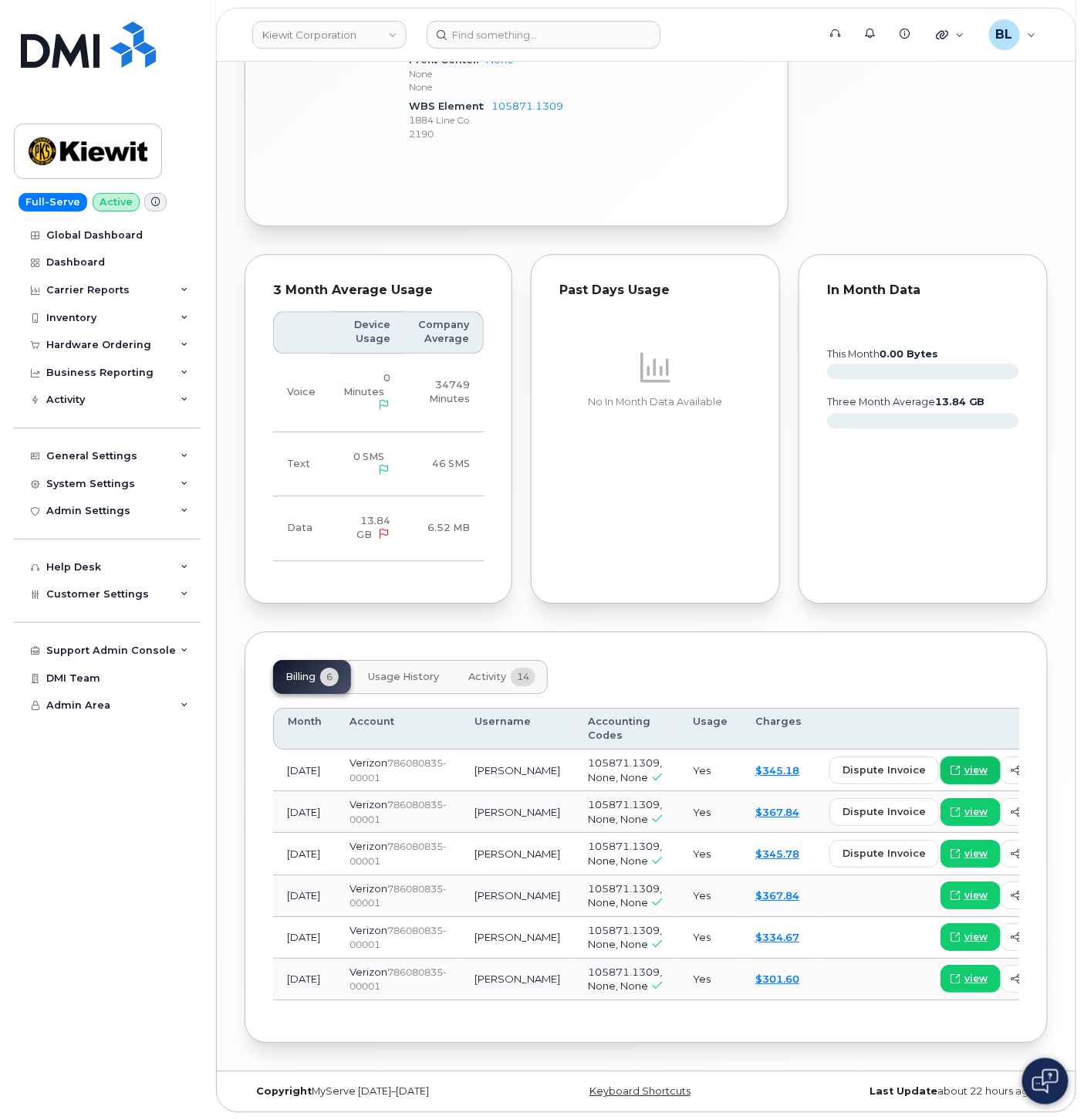
click at [941, 756] on link "view" at bounding box center [970, 770] width 60 height 28
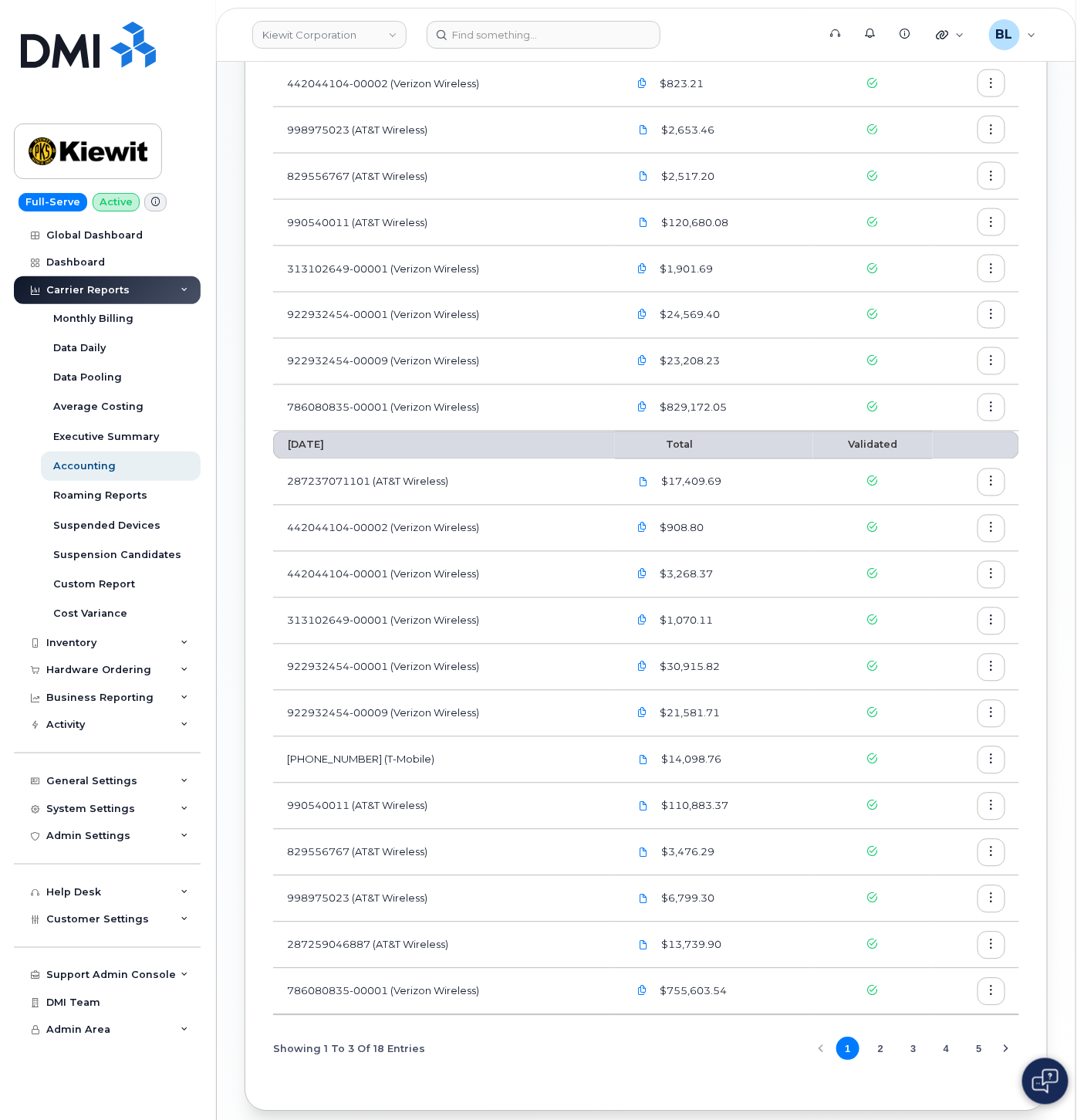
scroll to position [757, 0]
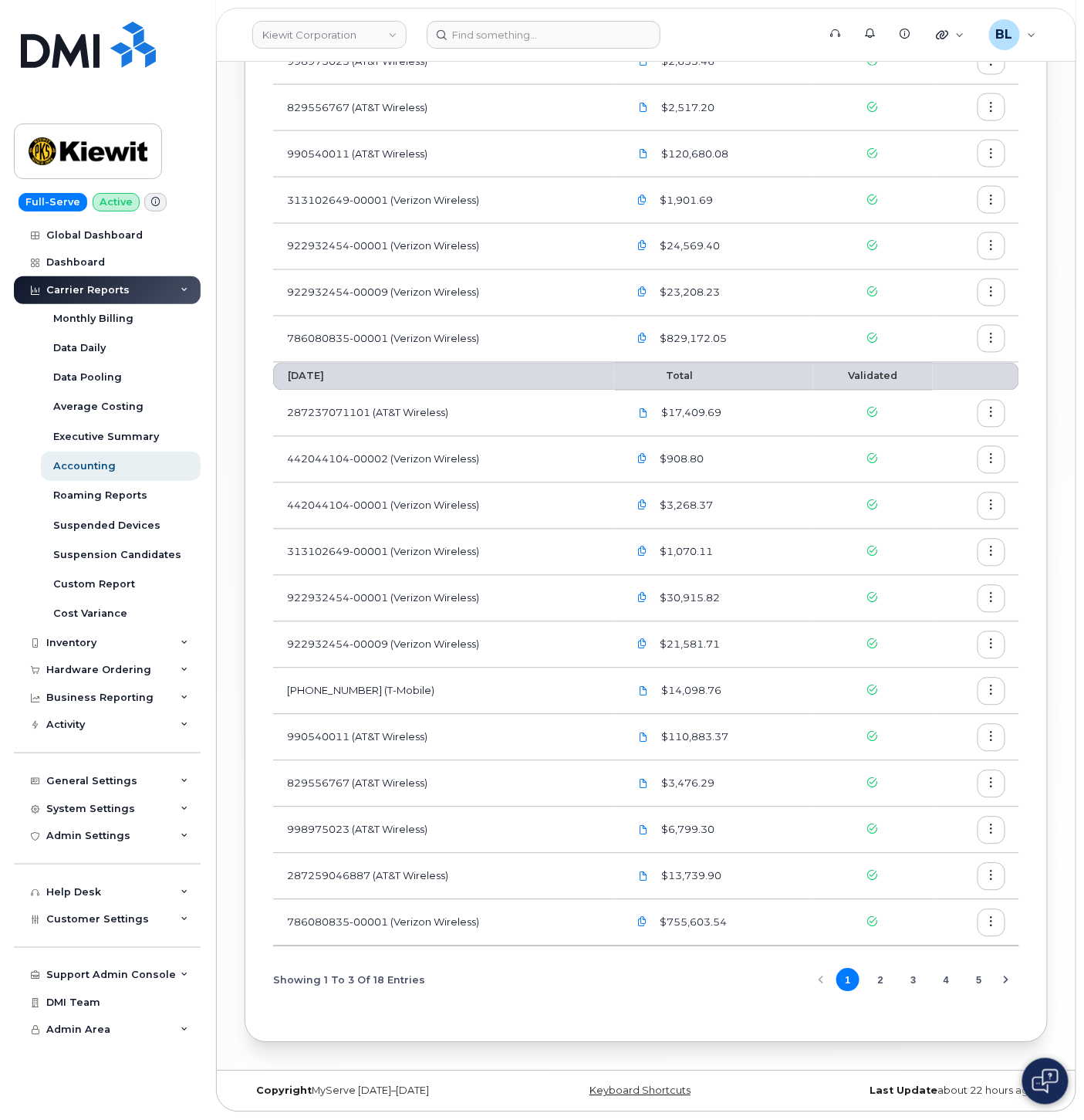
click at [880, 980] on button "2" at bounding box center [880, 979] width 23 height 23
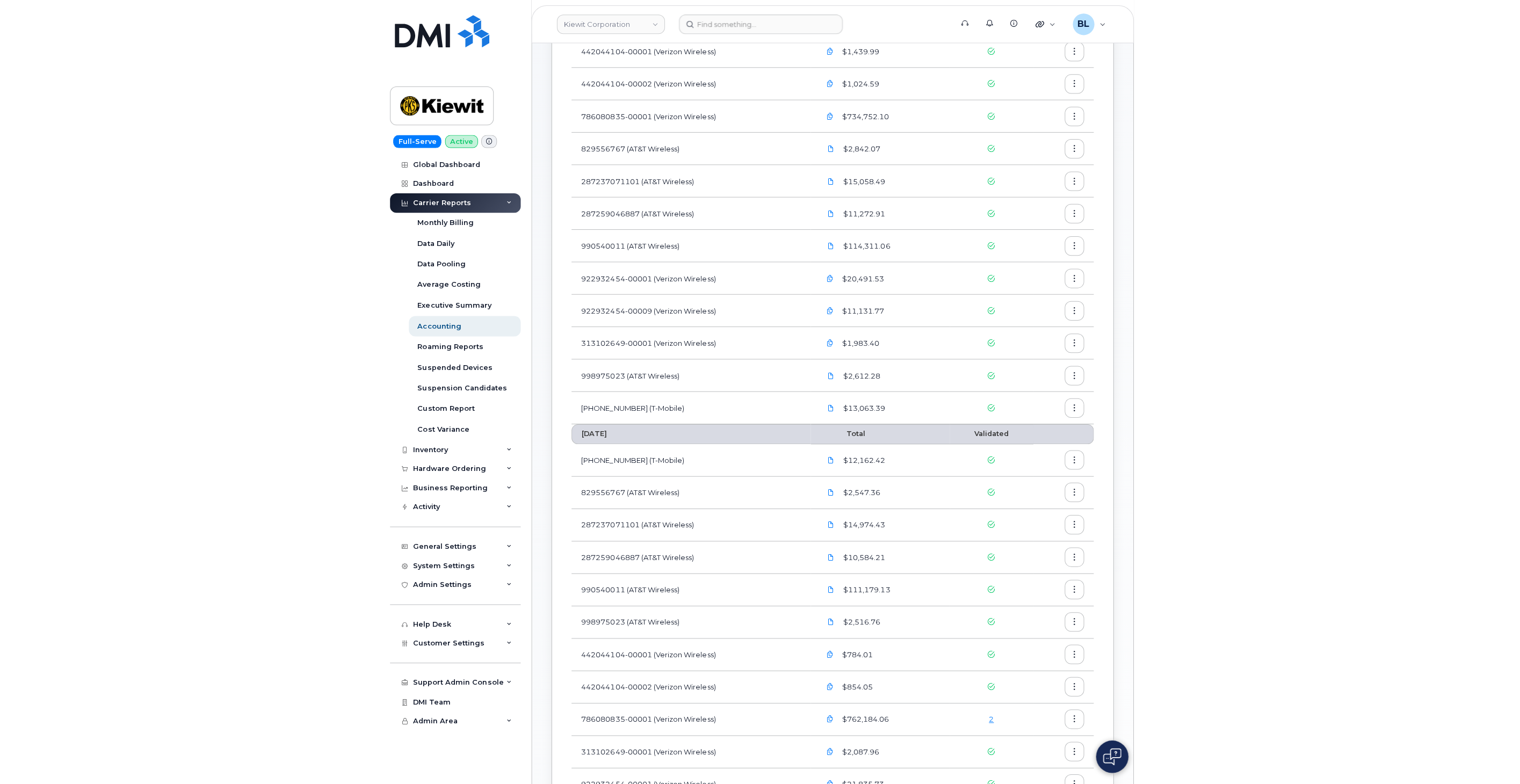
scroll to position [159, 0]
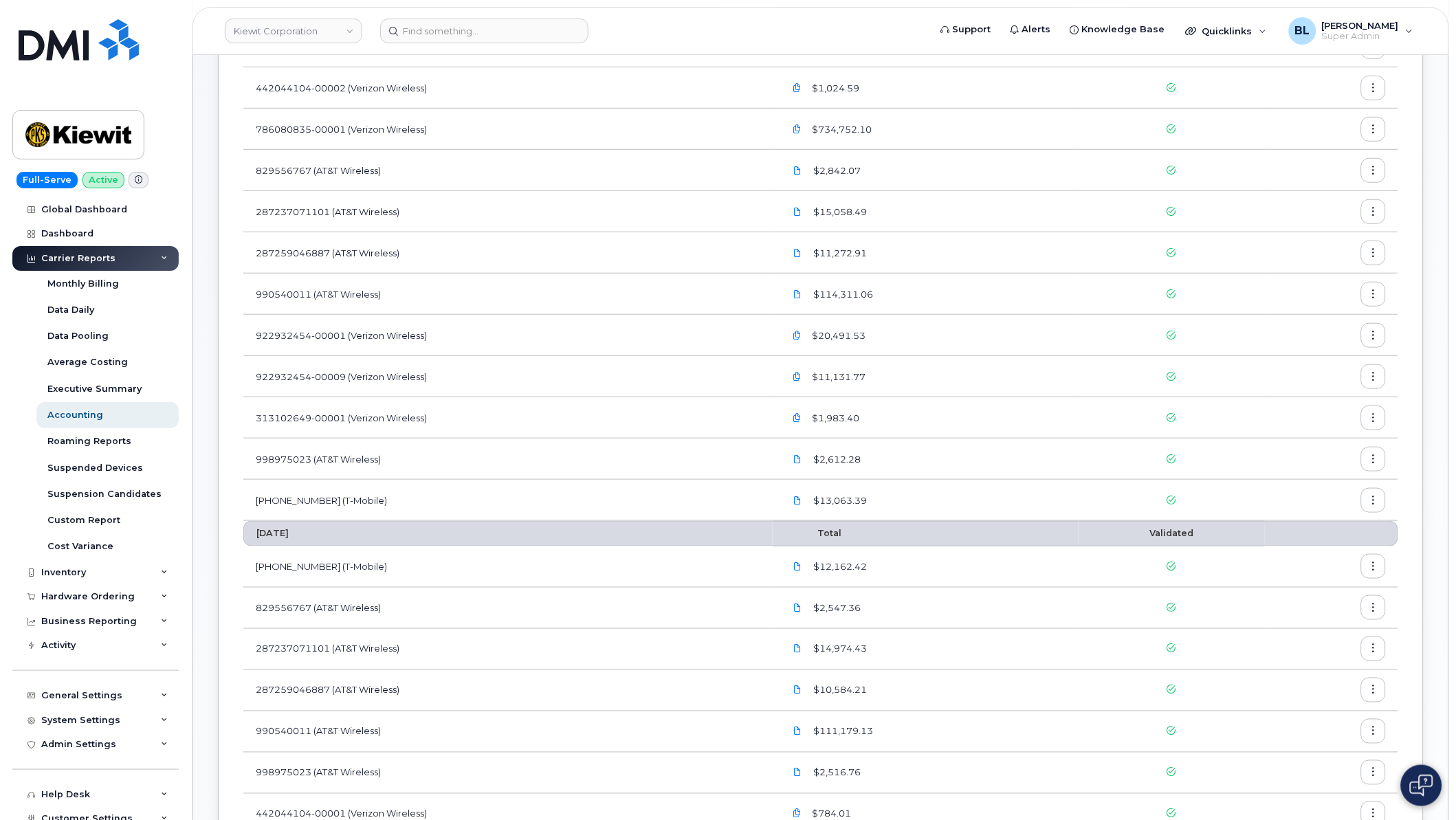
click at [965, 317] on td at bounding box center [1171, 335] width 186 height 42
click at [902, 256] on div "$11,272.91" at bounding box center [926, 253] width 282 height 24
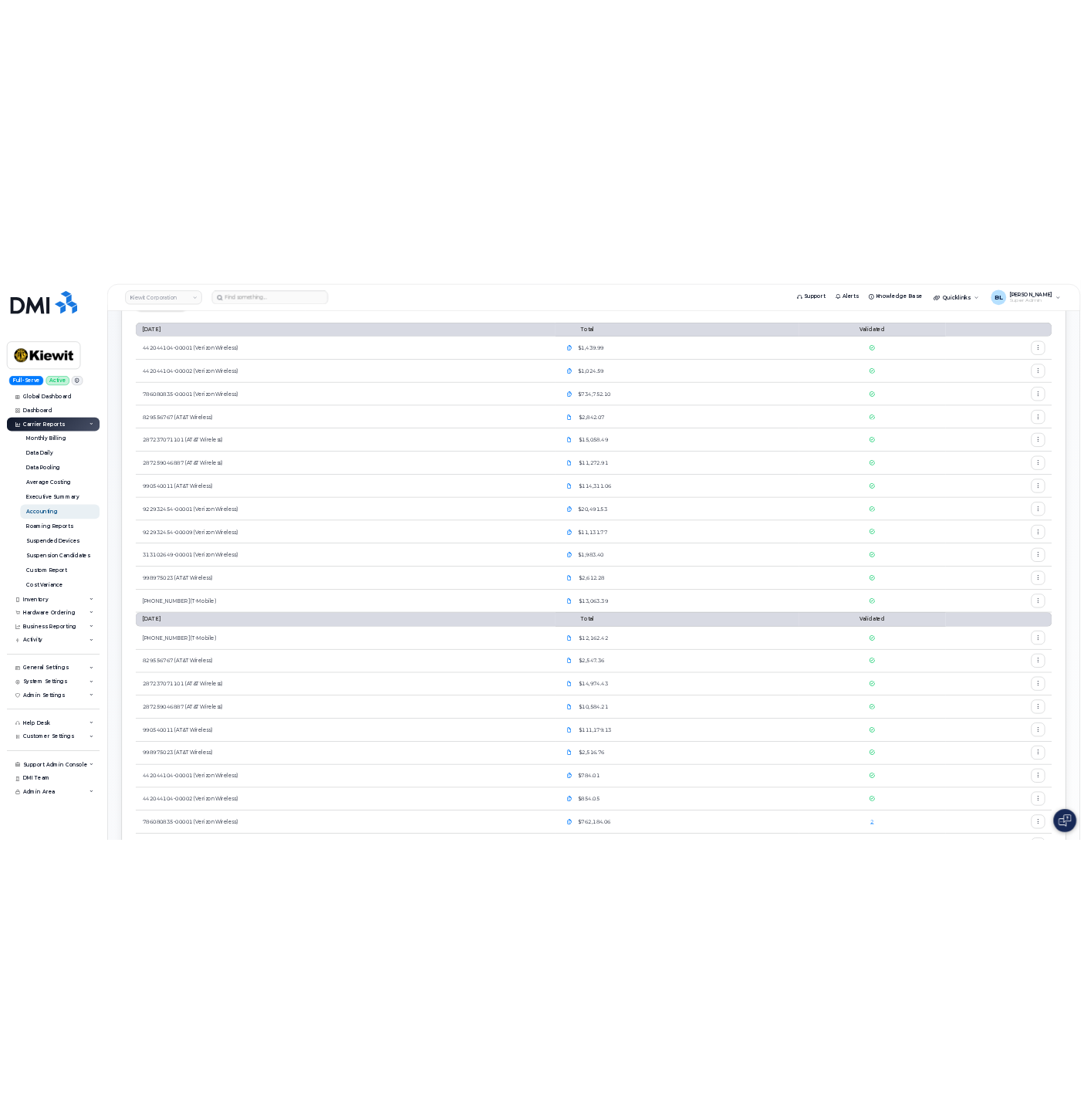
scroll to position [113, 0]
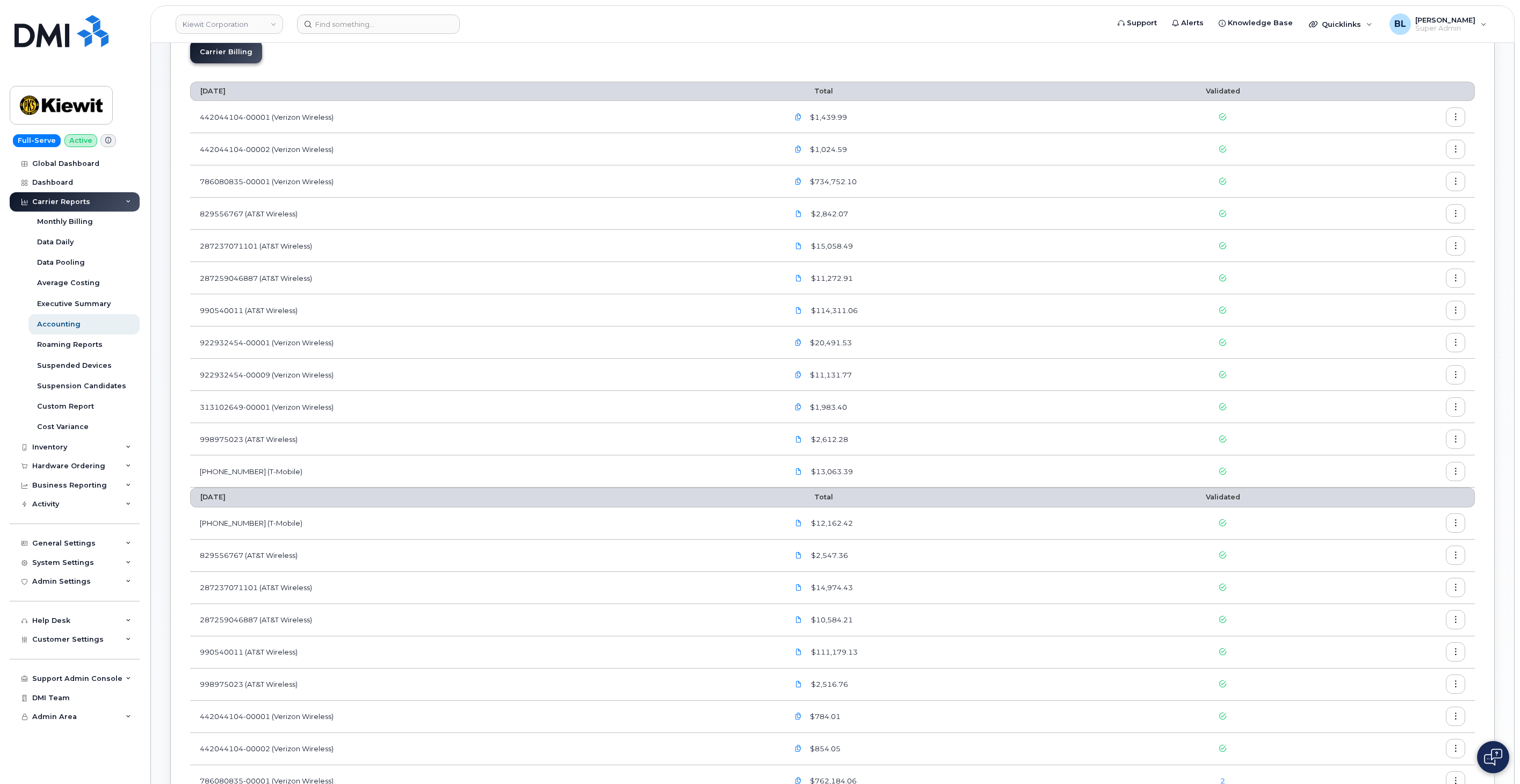
click at [754, 181] on icon "button" at bounding box center [798, 182] width 7 height 7
click at [754, 224] on span "Wireless Usage Detail_2...txt" at bounding box center [866, 228] width 101 height 8
click at [754, 225] on input "Wireless Usage Detail_2...txt" at bounding box center [792, 228] width 5 height 5
checkbox input "true"
click at [754, 298] on span "Download" at bounding box center [877, 302] width 38 height 10
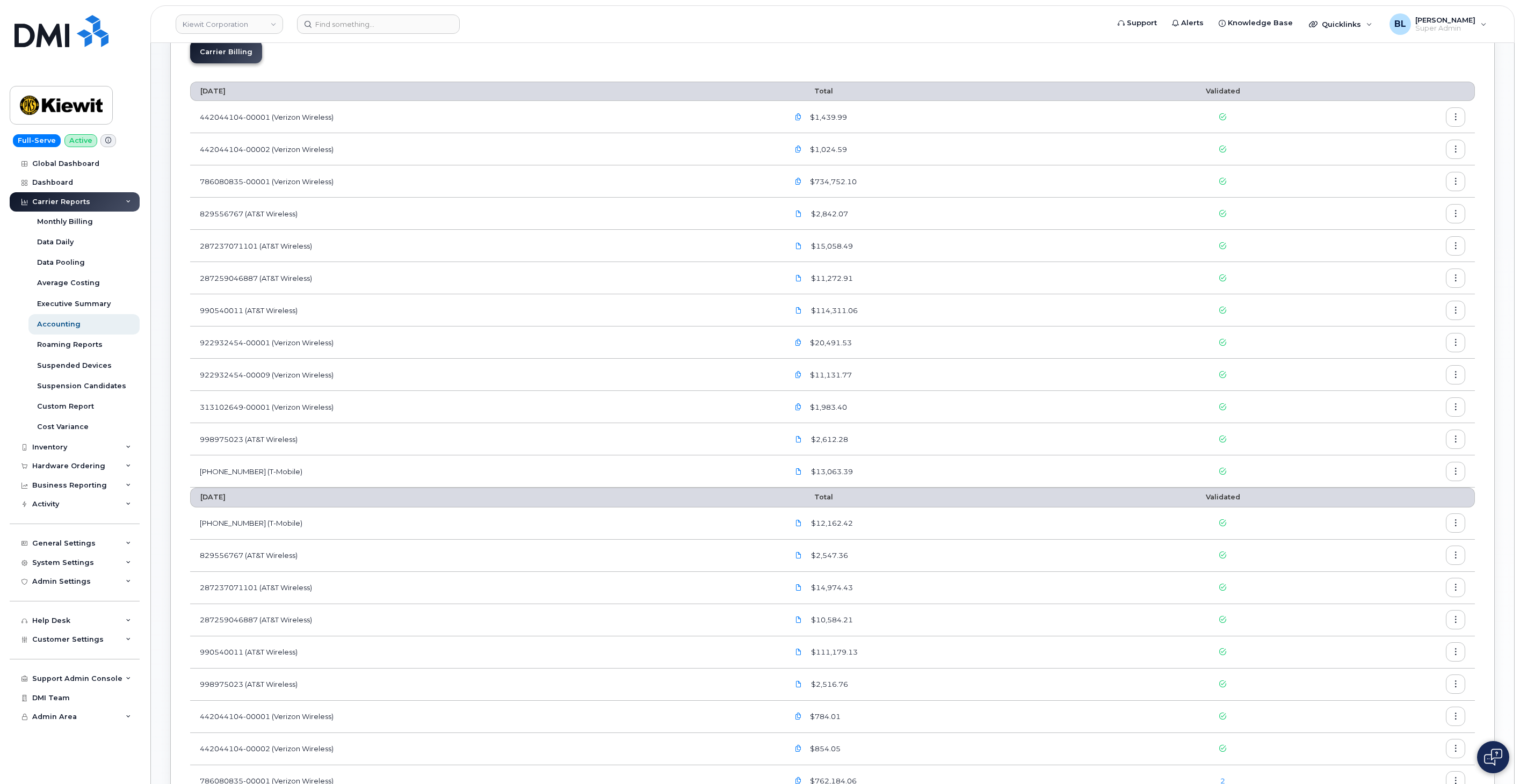
click at [246, 314] on td "990540011 (AT&T Wireless)" at bounding box center [484, 310] width 589 height 32
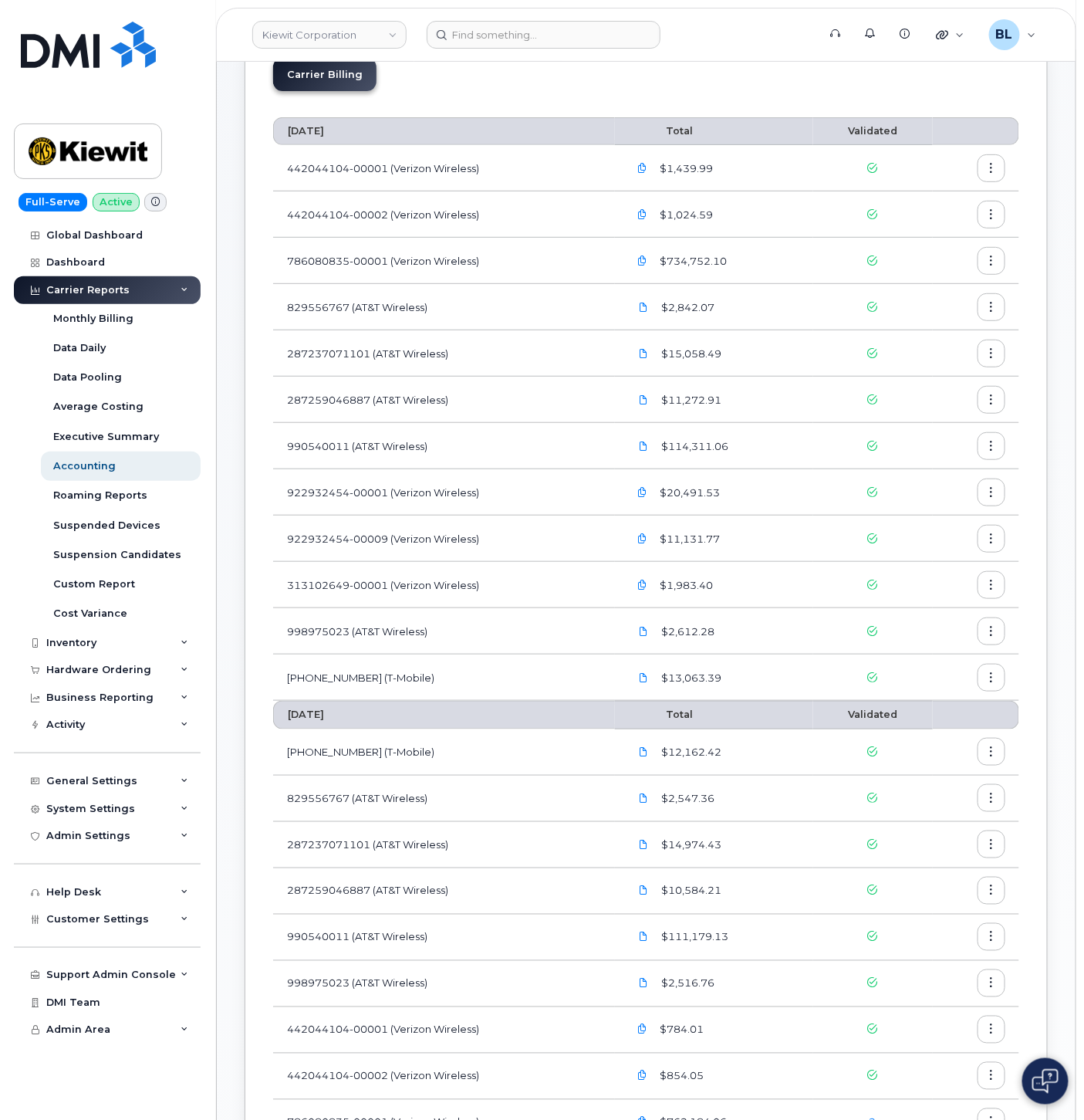
click at [837, 78] on div "Carrier Billing" at bounding box center [646, 81] width 746 height 46
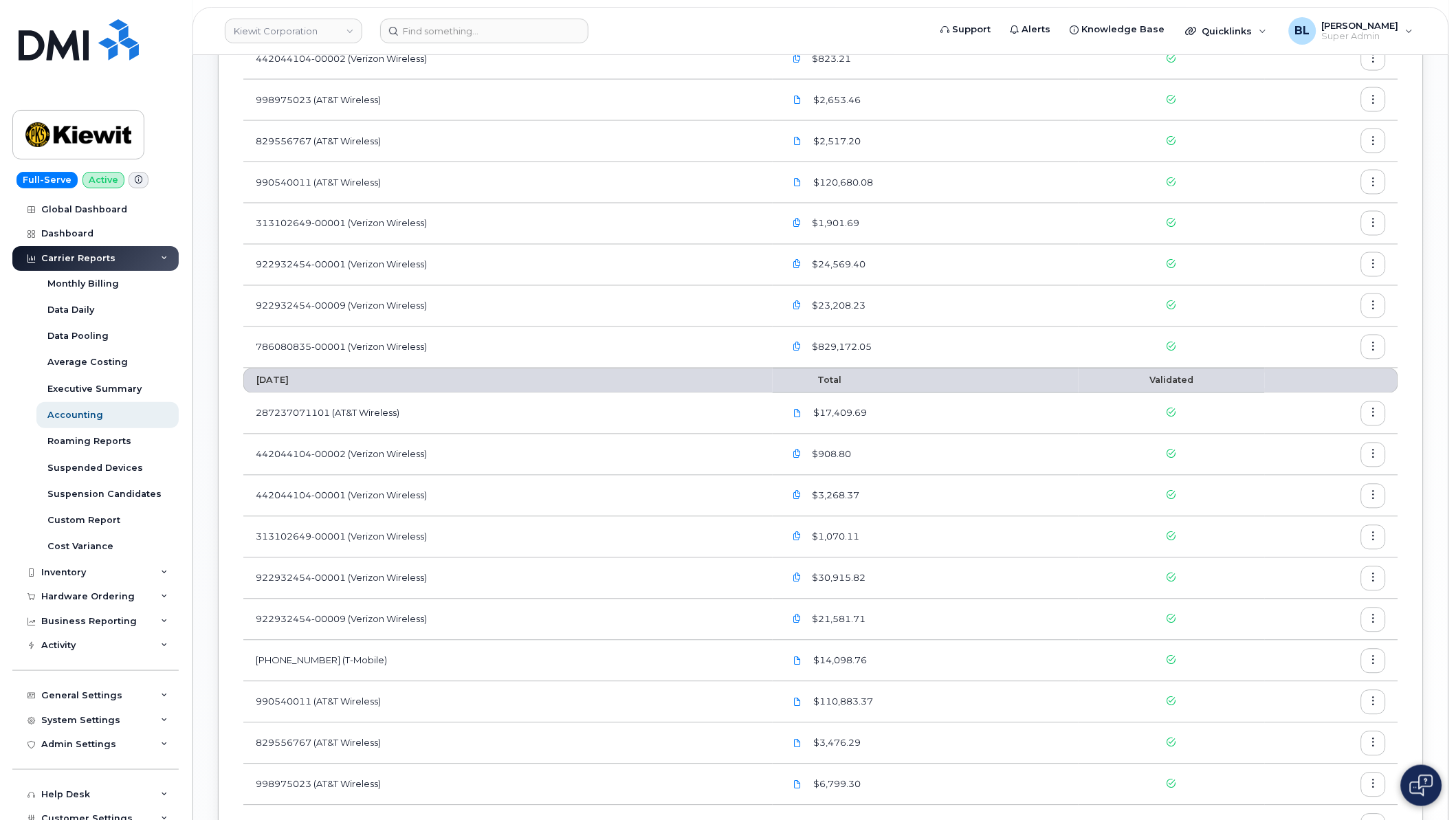
scroll to position [815, 0]
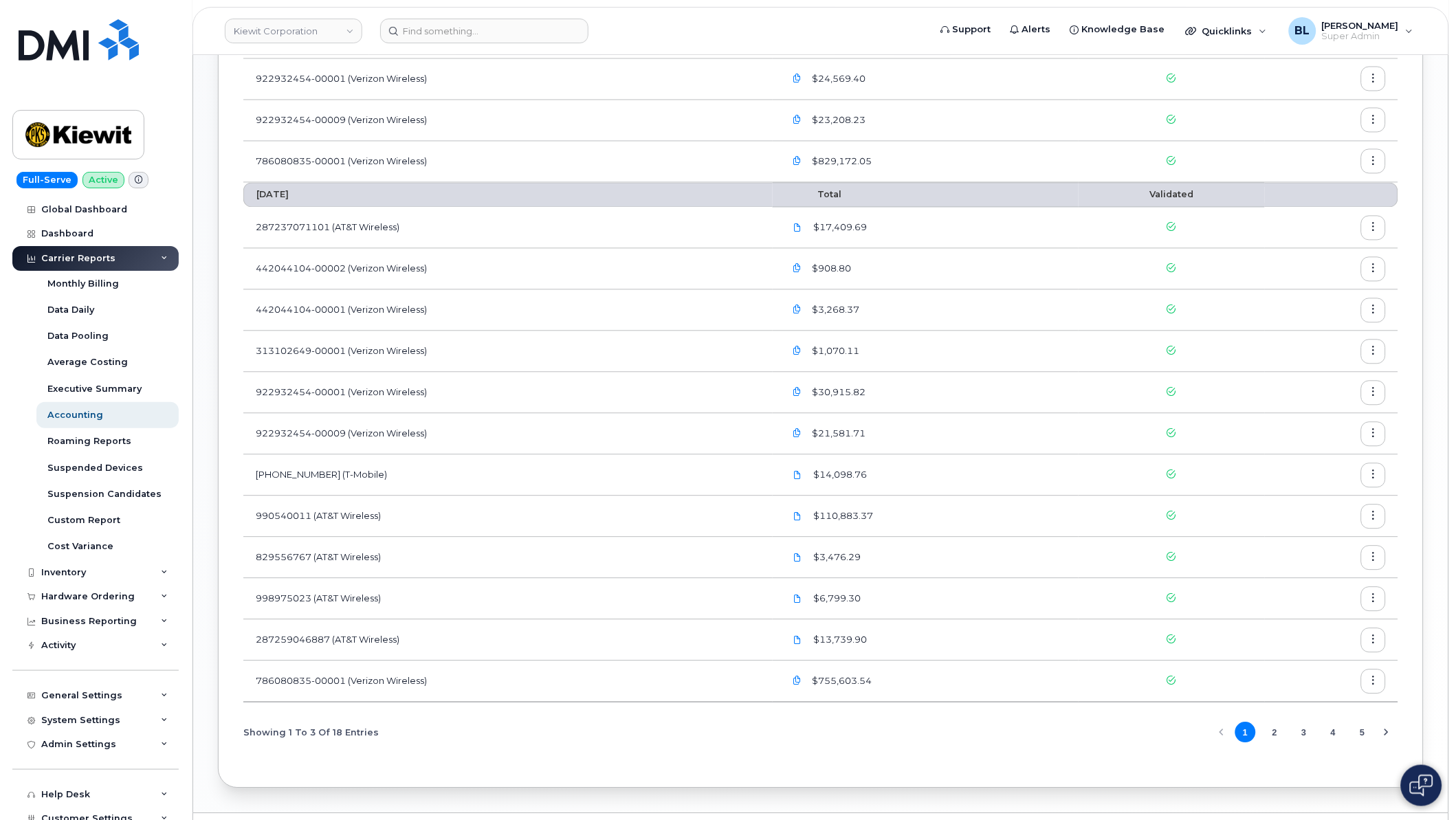
click at [800, 683] on icon "button" at bounding box center [797, 682] width 9 height 9
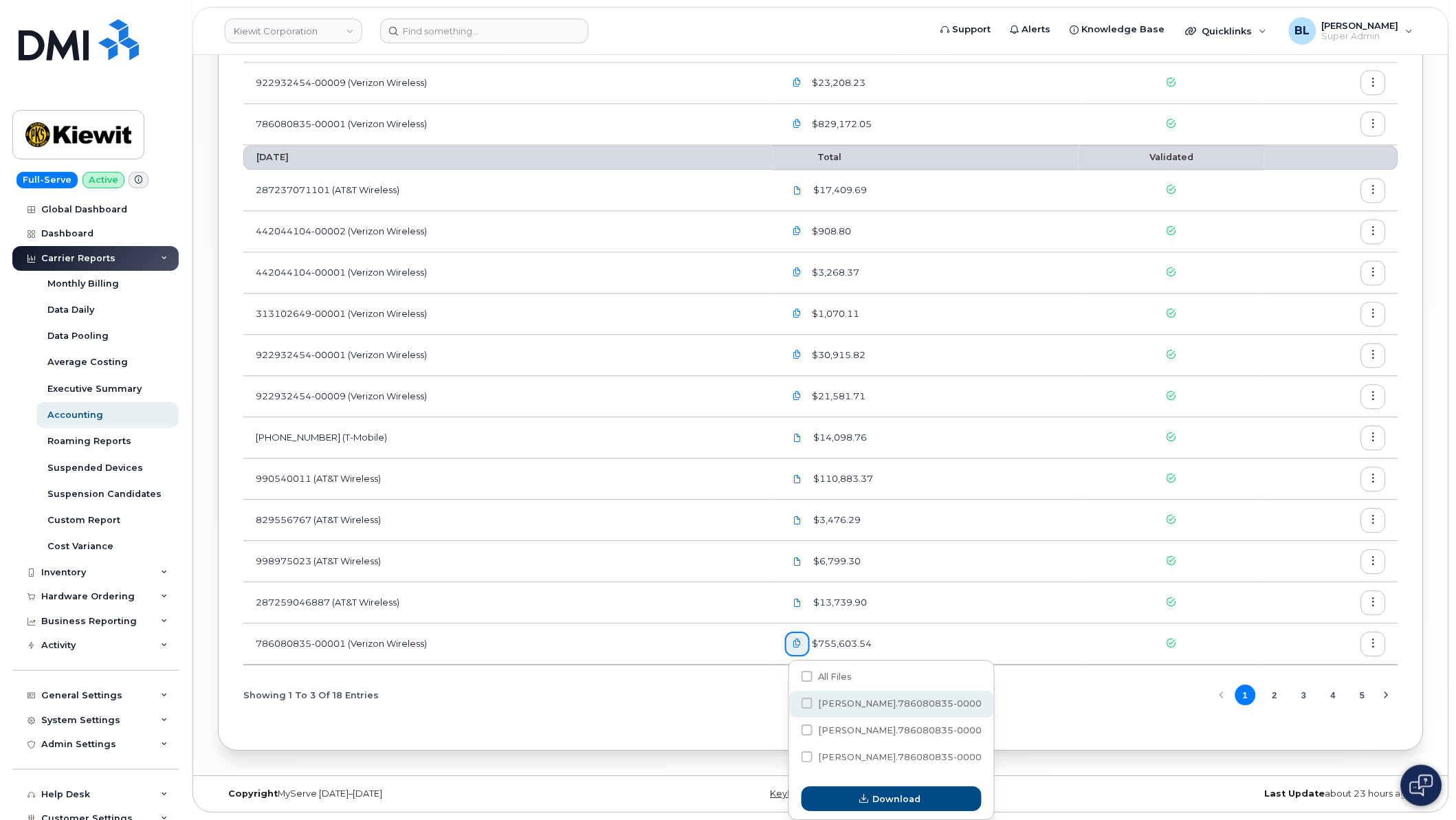
click at [904, 701] on span "[PERSON_NAME].786080835-00001....txt" at bounding box center [913, 704] width 191 height 11
click at [792, 701] on input "[PERSON_NAME].786080835-00001....txt" at bounding box center [788, 704] width 7 height 7
checkbox input "true"
click at [910, 800] on span "Download" at bounding box center [897, 799] width 48 height 13
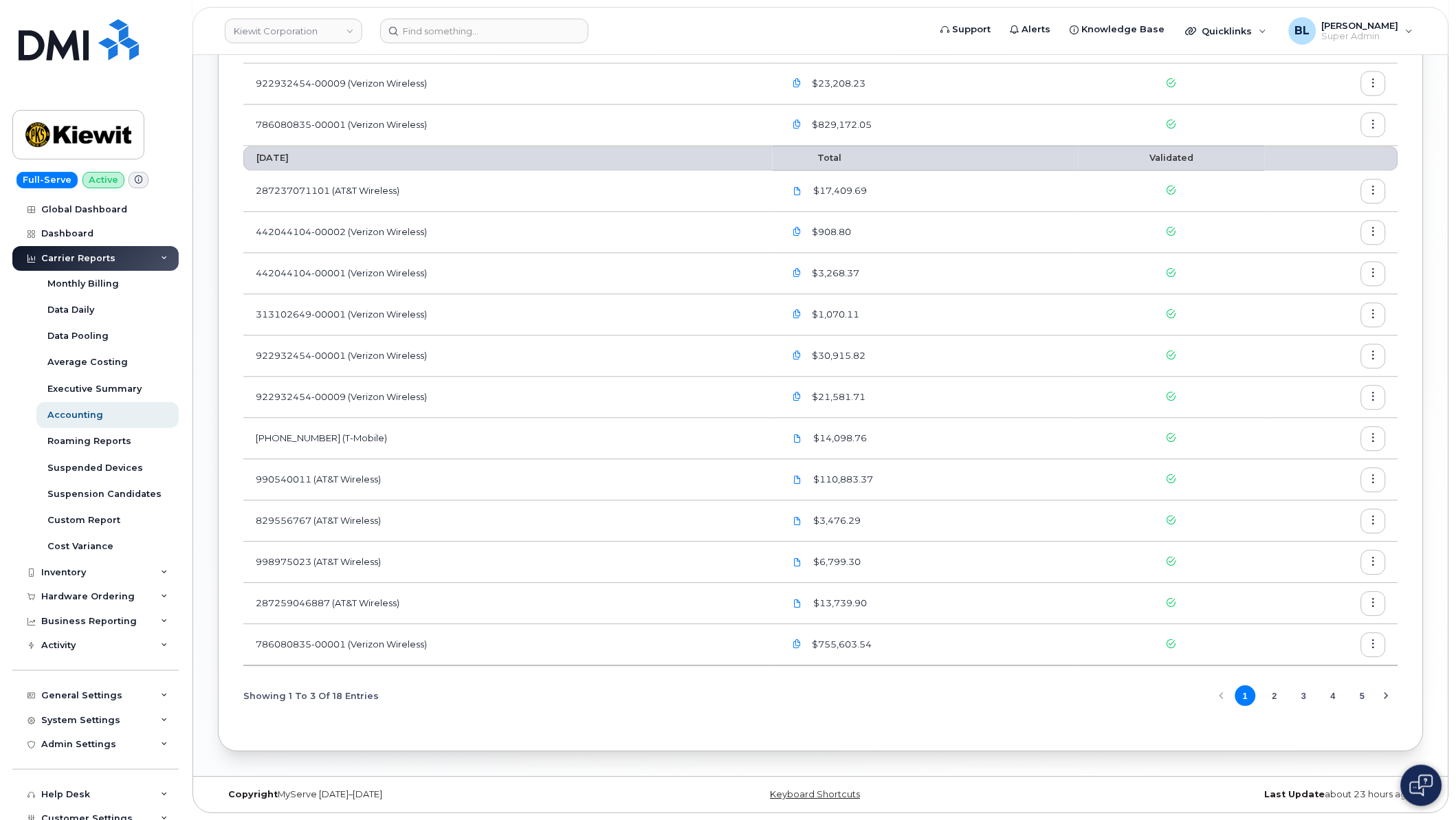
scroll to position [851, 0]
